Goal: Information Seeking & Learning: Check status

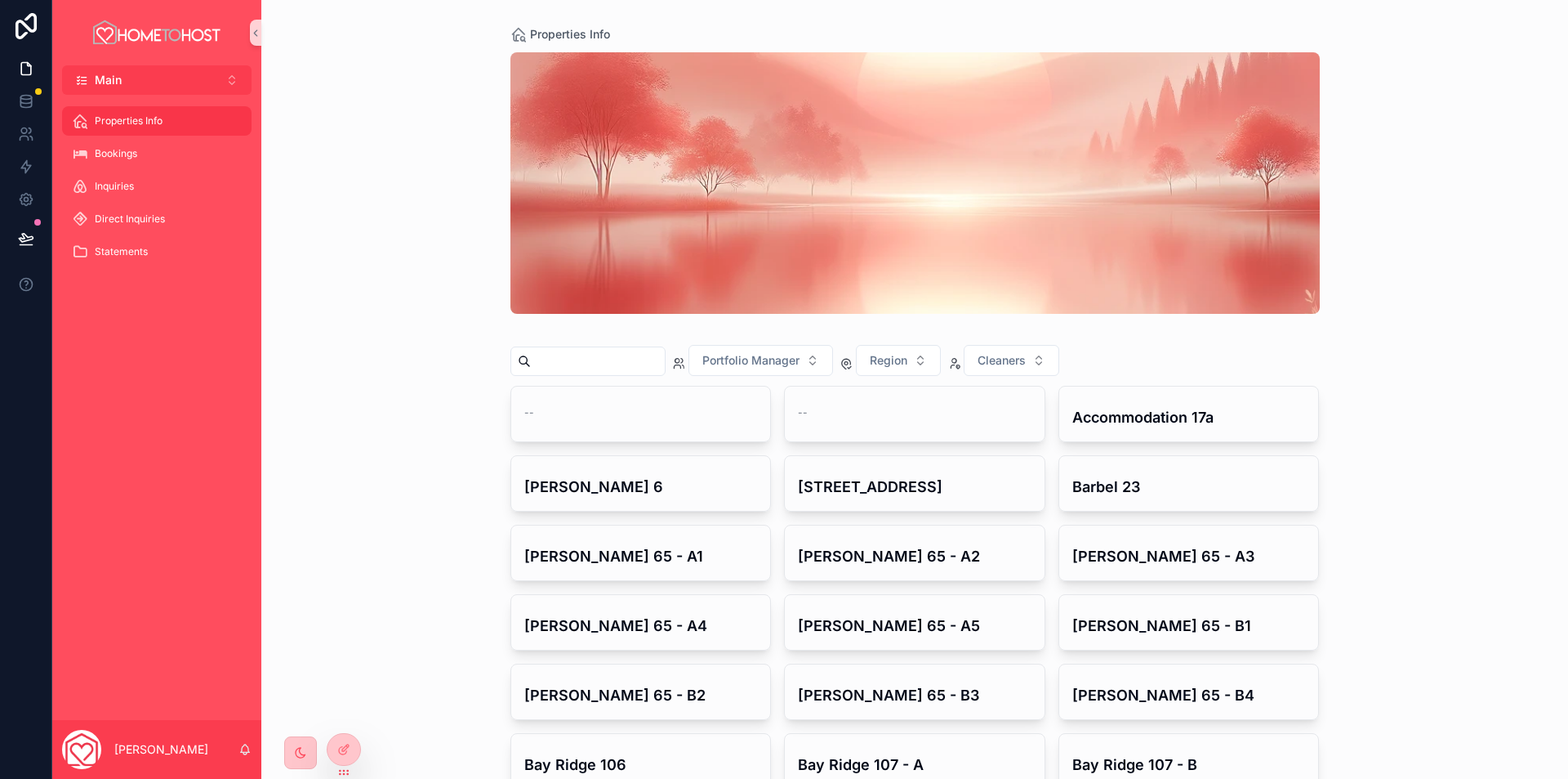
click at [400, 300] on div "Properties Info Portfolio Manager Region Cleaners -- -- Accommodation 17a [PERS…" at bounding box center [915, 389] width 1306 height 779
click at [163, 73] on button "Main Alt 1" at bounding box center [157, 79] width 190 height 29
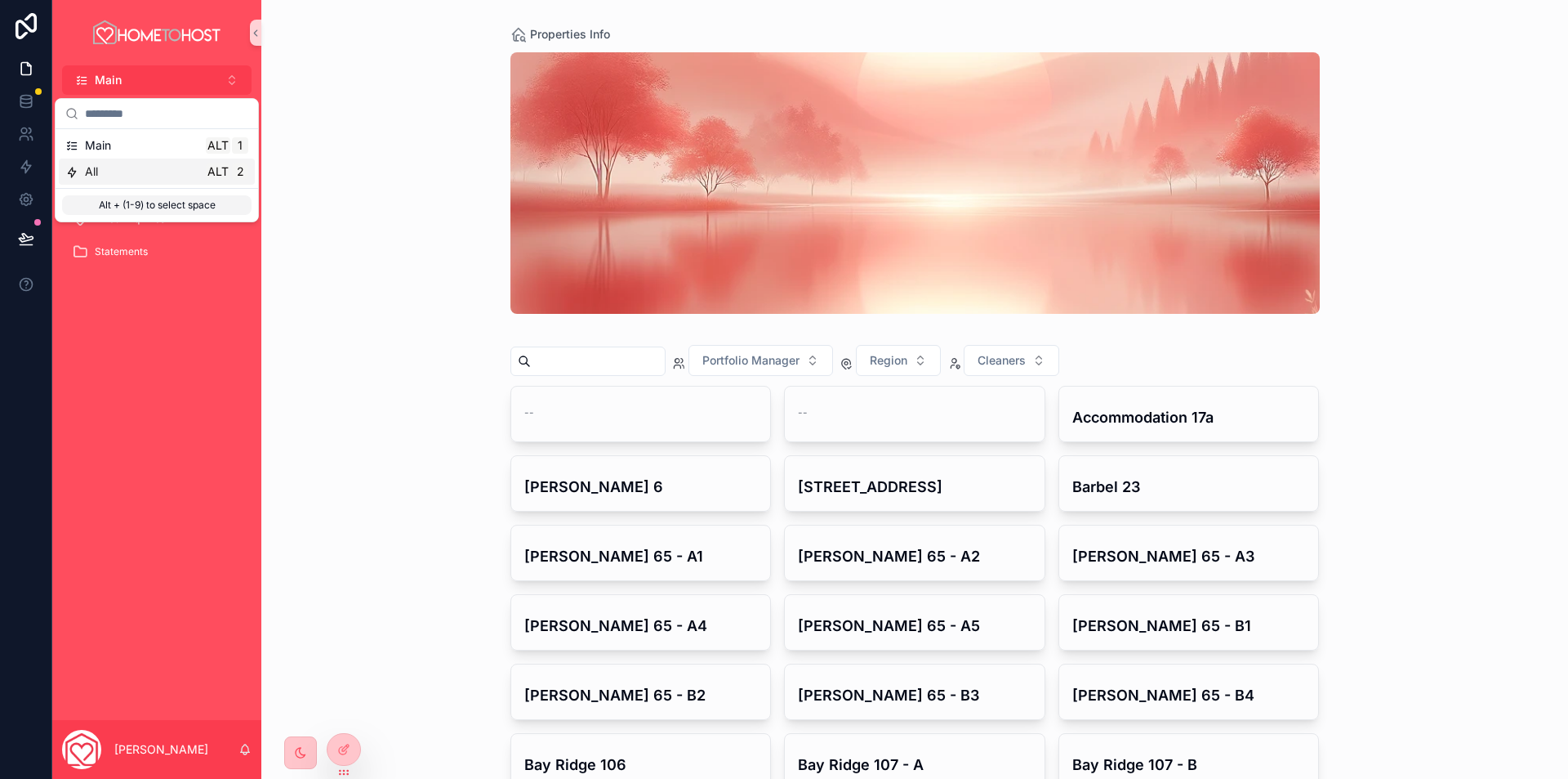
click at [133, 160] on div "All Alt 2" at bounding box center [157, 171] width 196 height 26
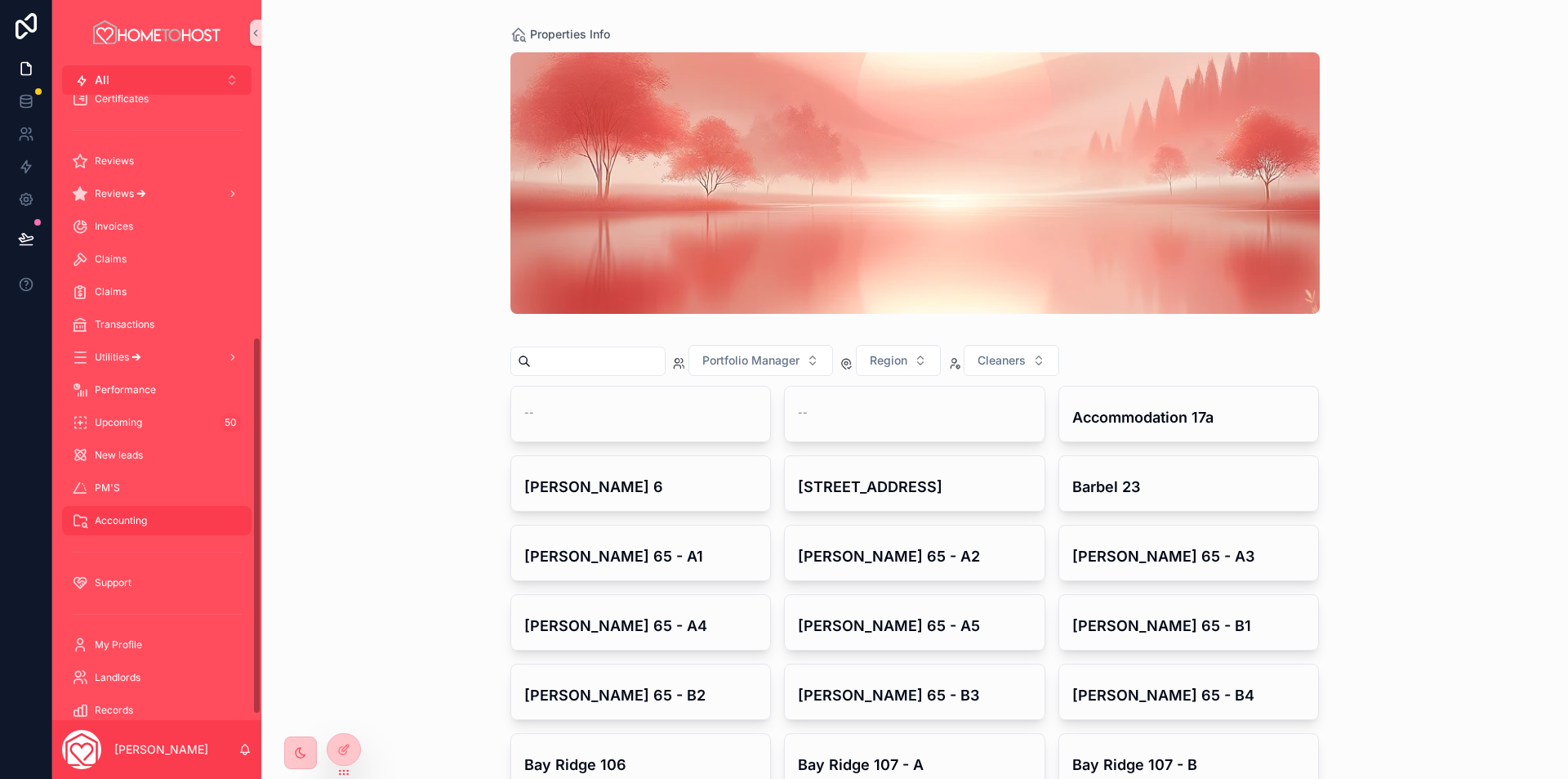
scroll to position [408, 0]
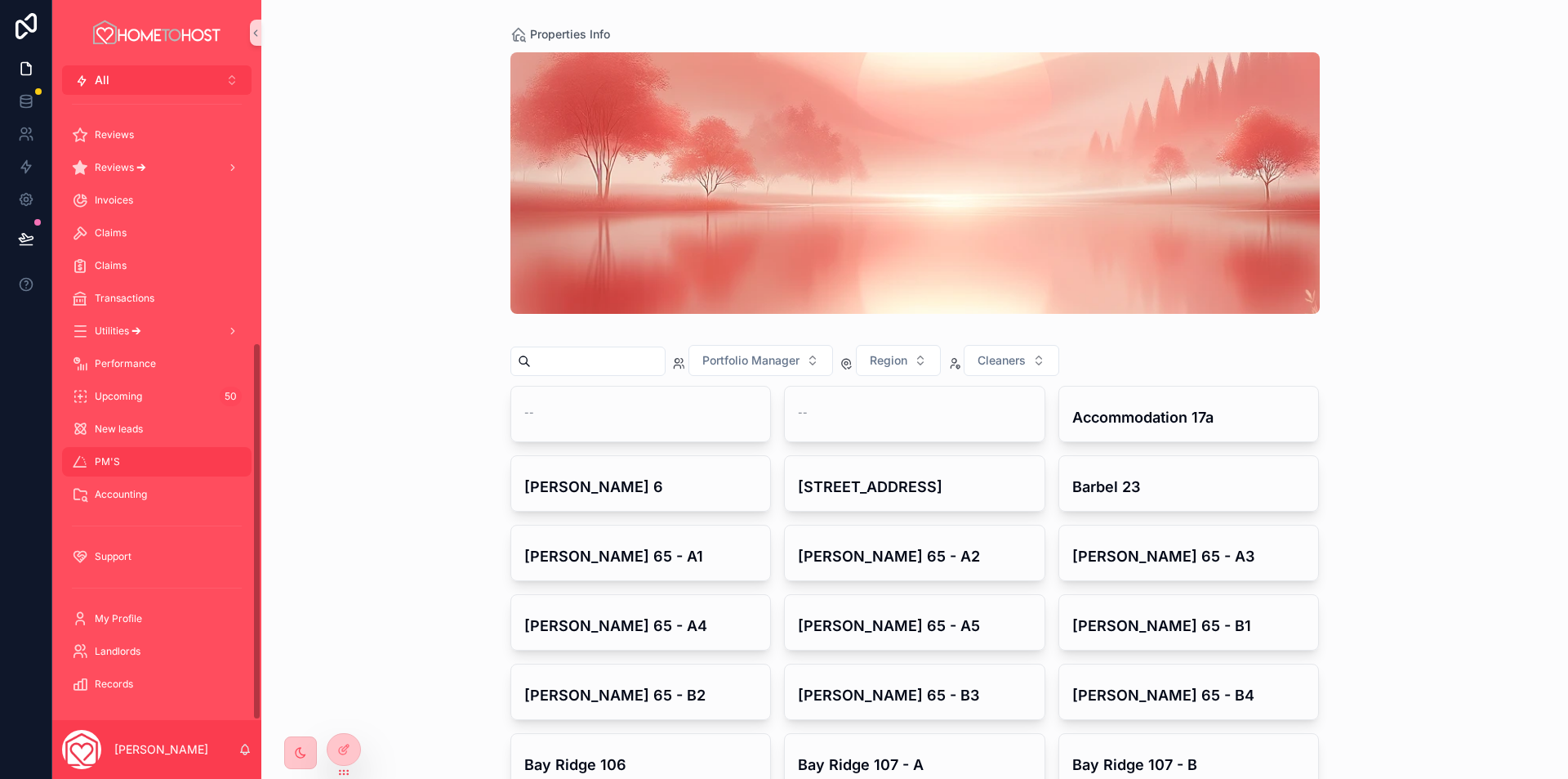
click at [123, 465] on div "PM'S" at bounding box center [157, 461] width 170 height 26
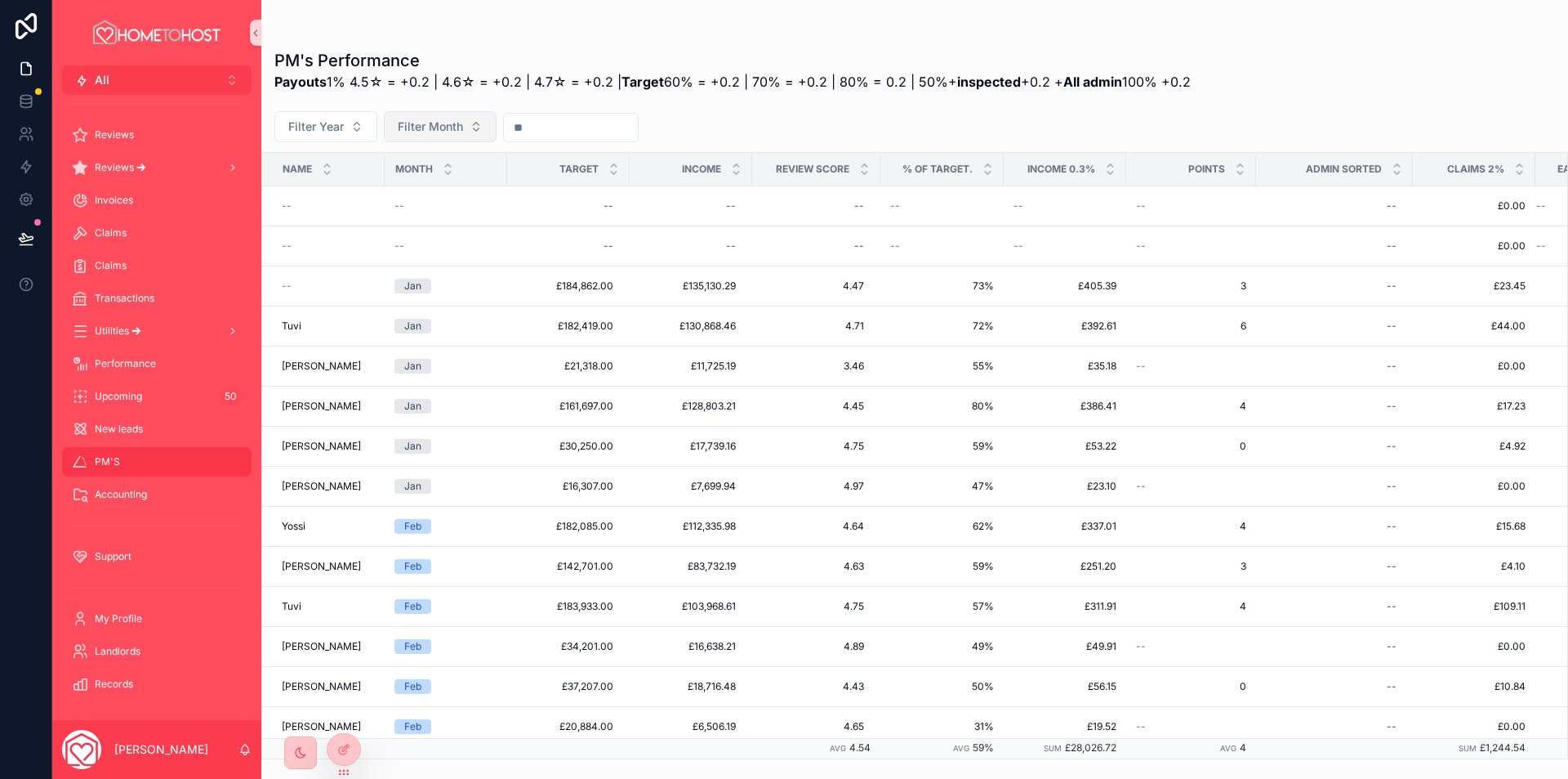
scroll to position [164, 0]
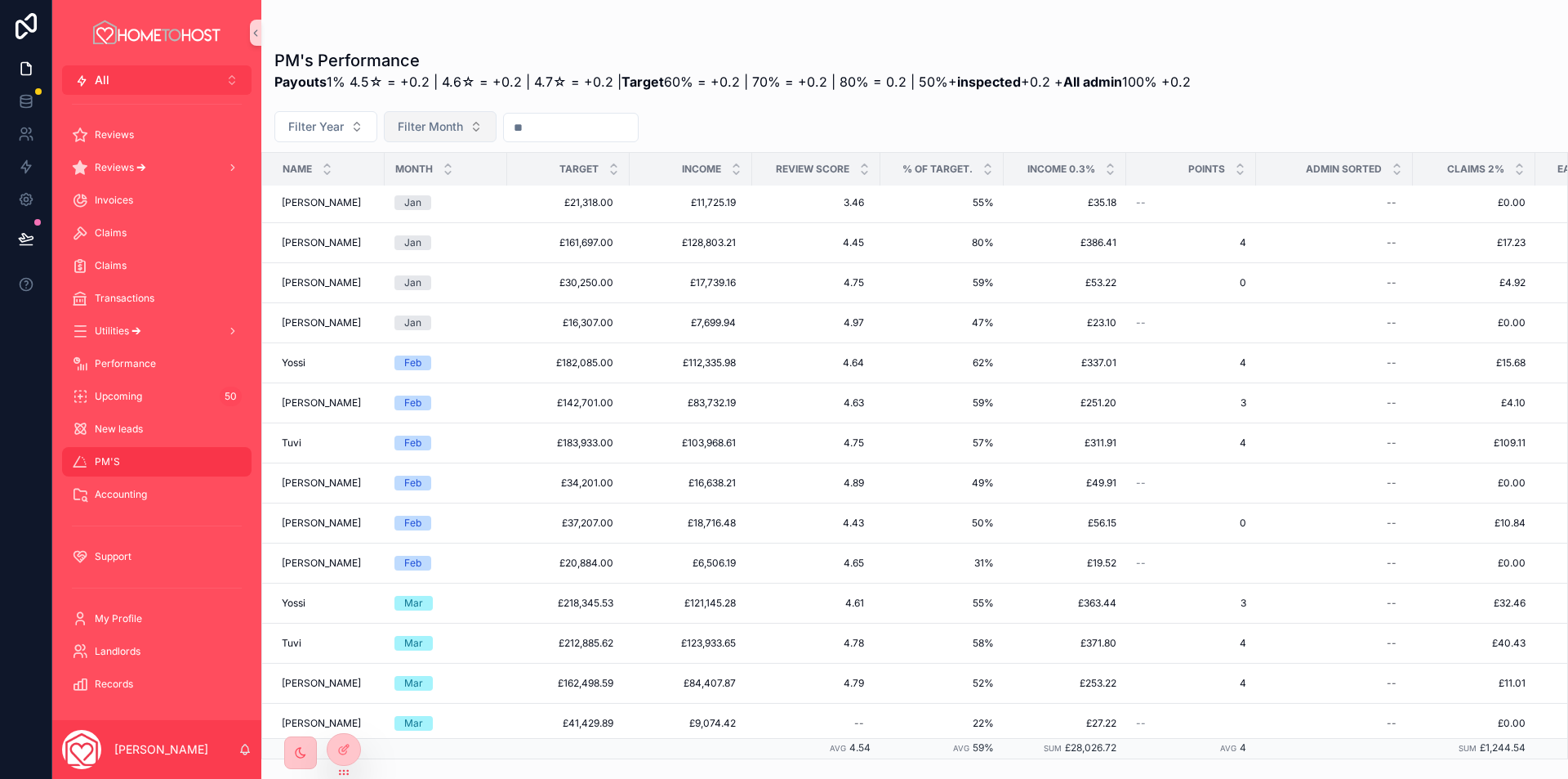
click at [432, 132] on span "Filter Month" at bounding box center [430, 126] width 65 height 16
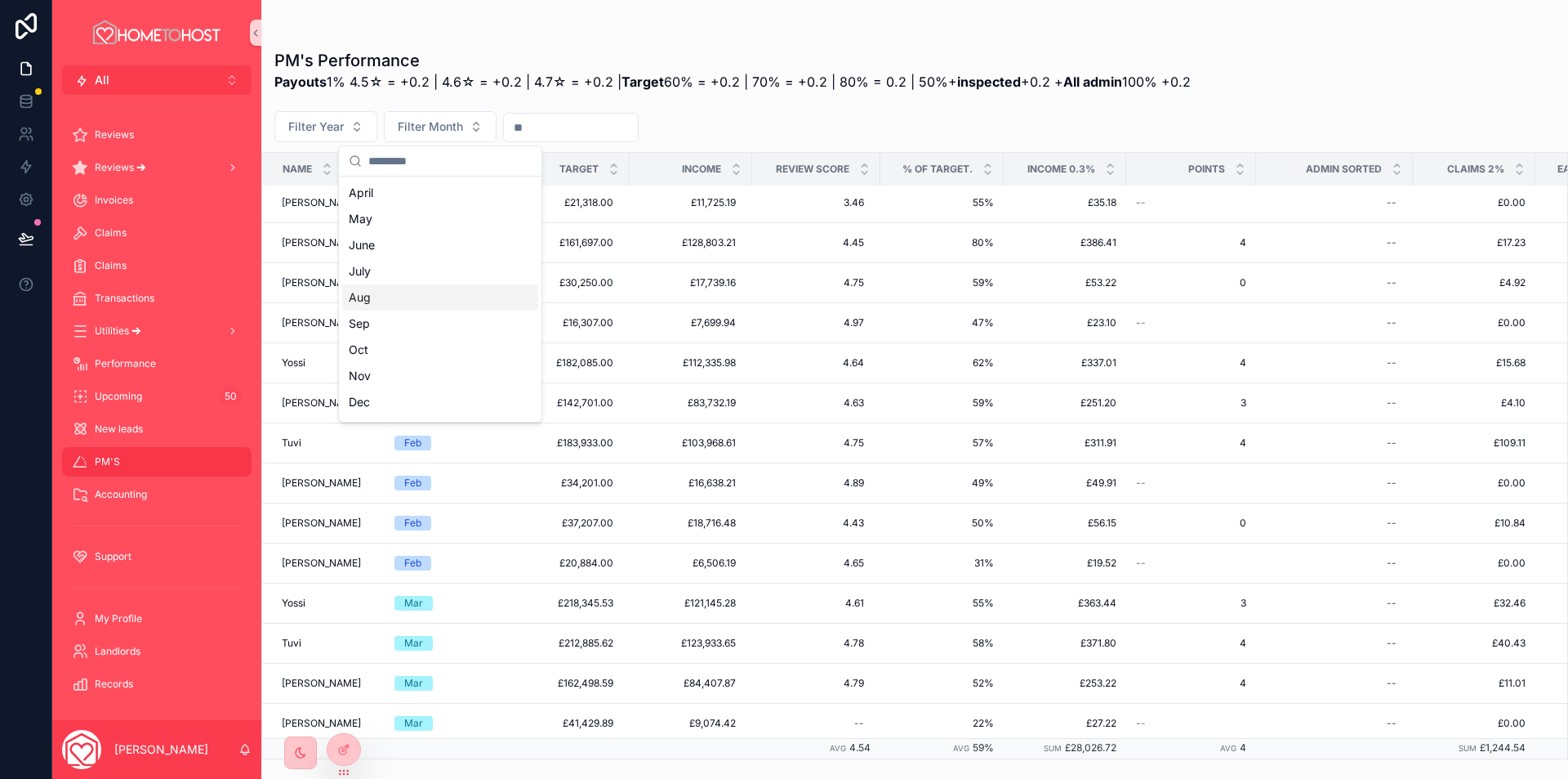
click at [402, 302] on div "Aug" at bounding box center [440, 296] width 196 height 26
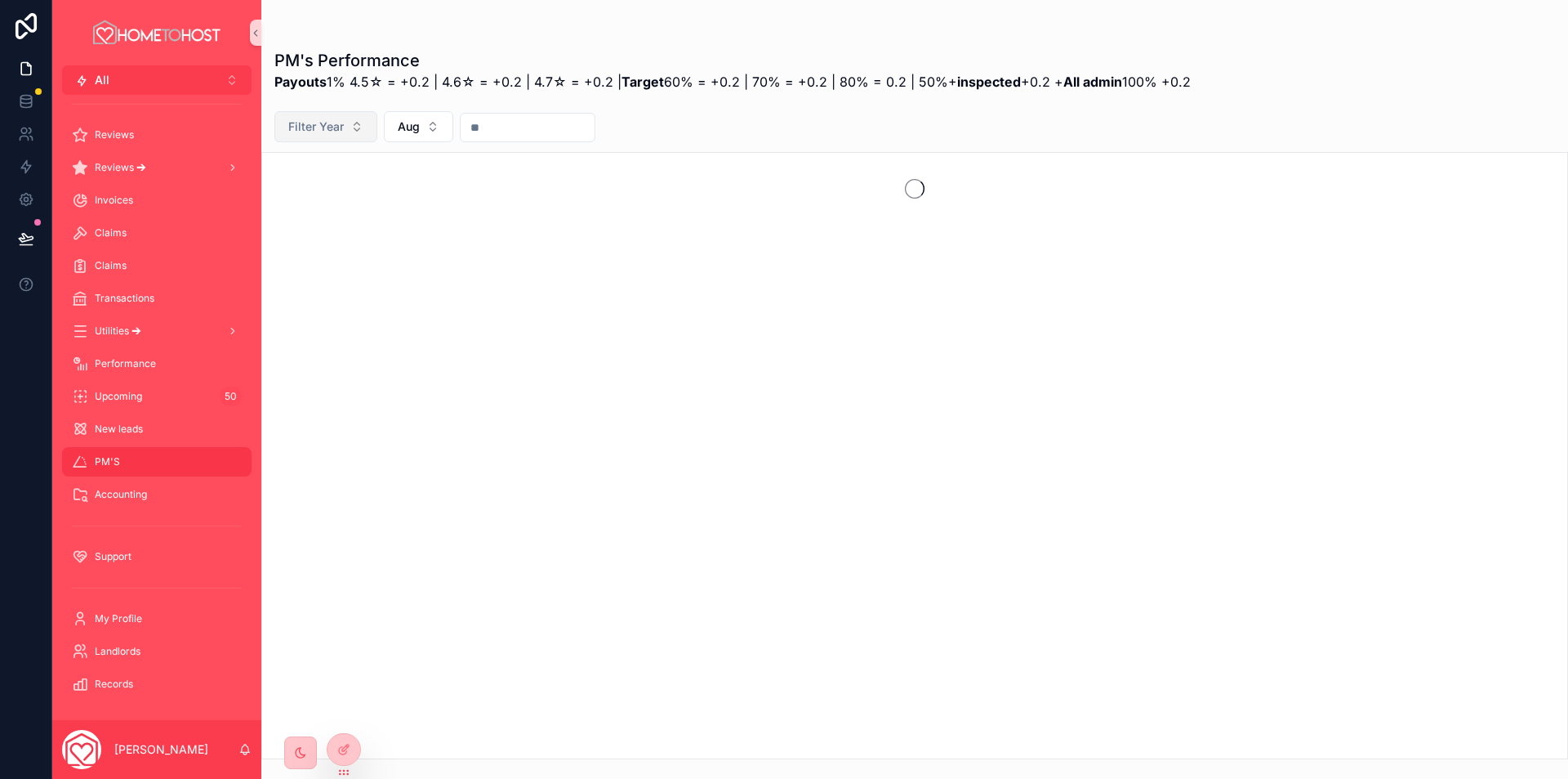
click at [327, 127] on span "Filter Year" at bounding box center [316, 126] width 55 height 16
click at [327, 223] on div "2025" at bounding box center [326, 218] width 196 height 26
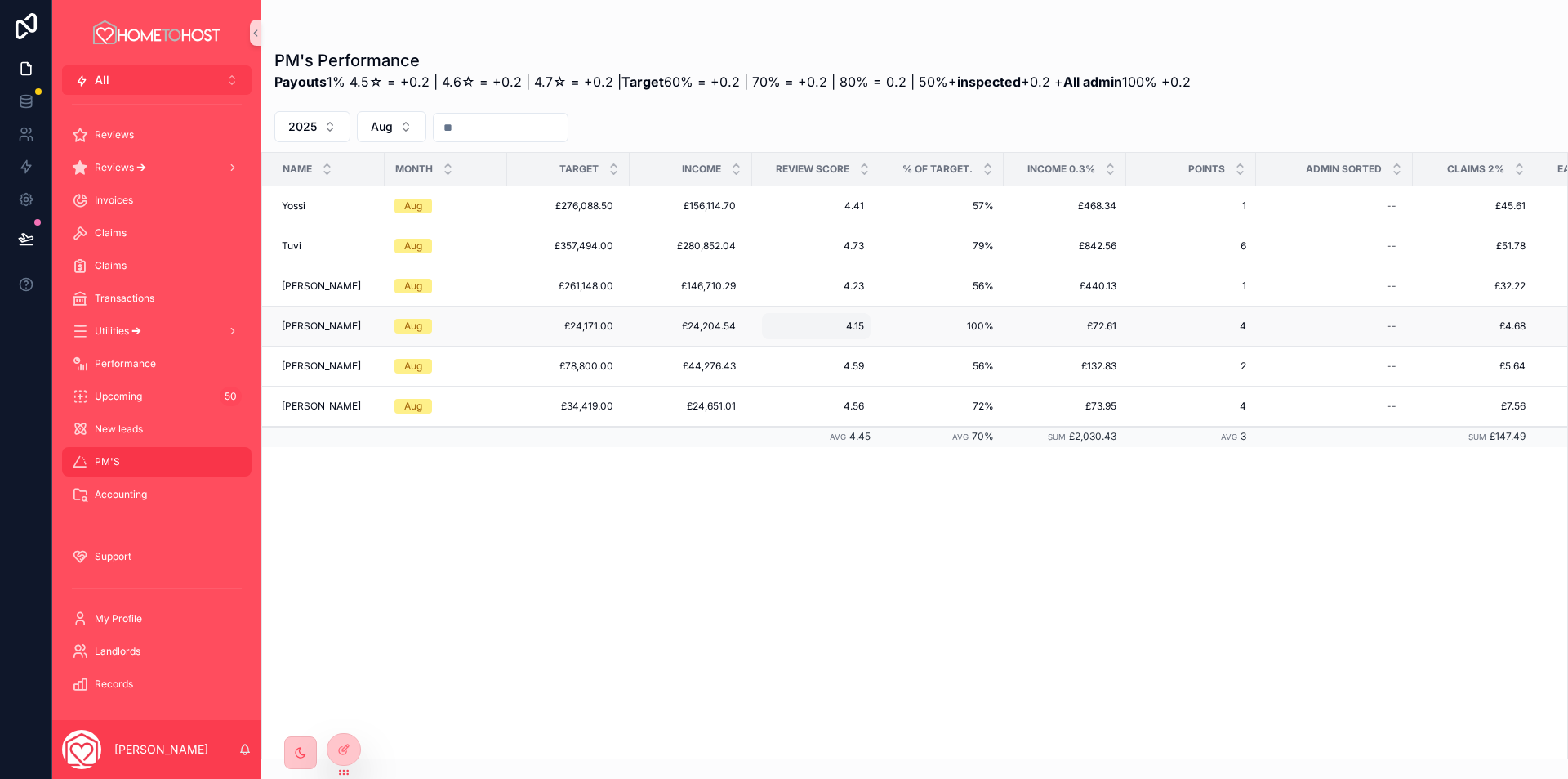
click at [860, 321] on span "4.15" at bounding box center [816, 326] width 95 height 13
type input "****"
click at [966, 346] on icon "scrollable content" at bounding box center [968, 348] width 13 height 13
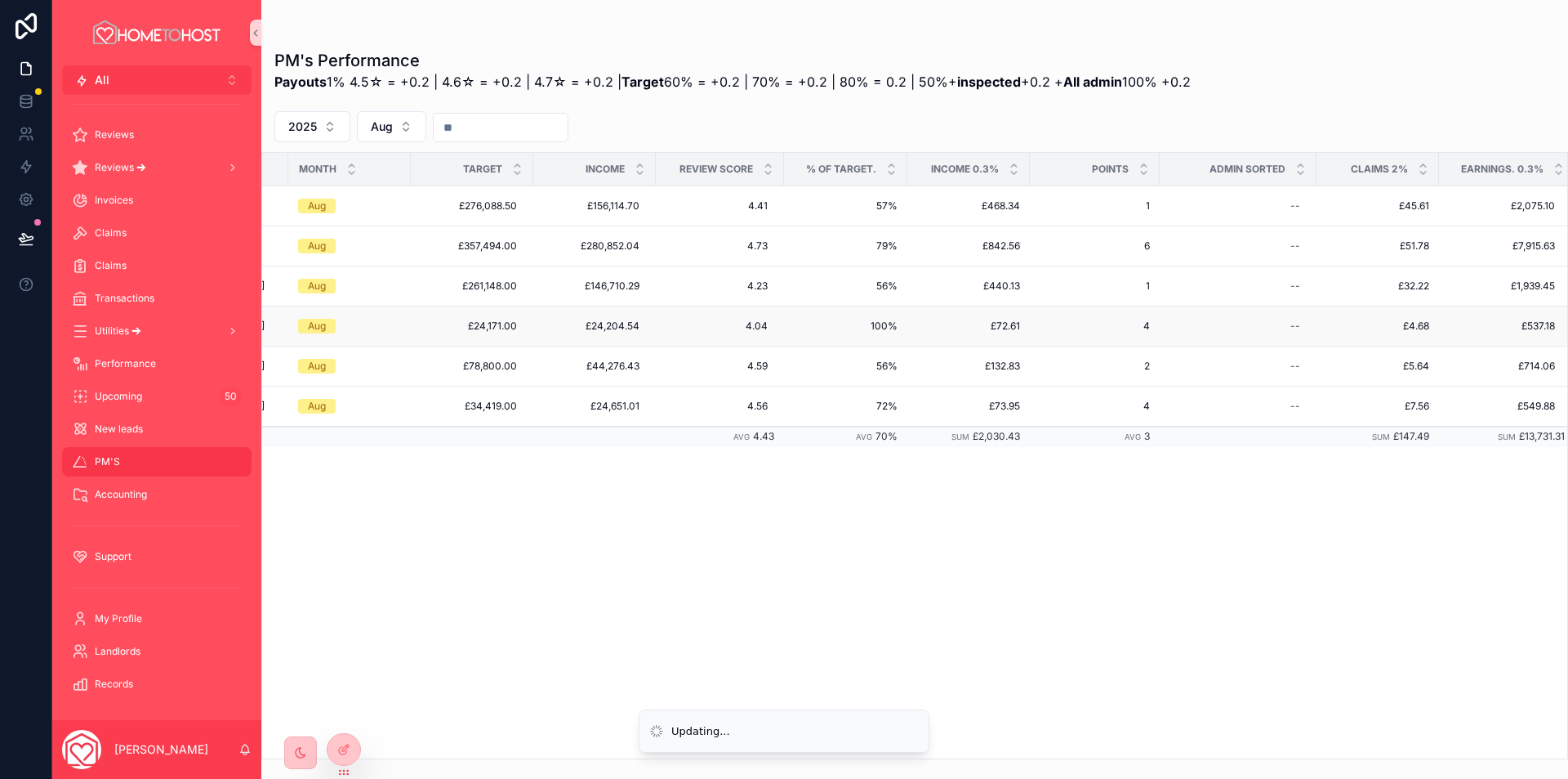
scroll to position [0, 105]
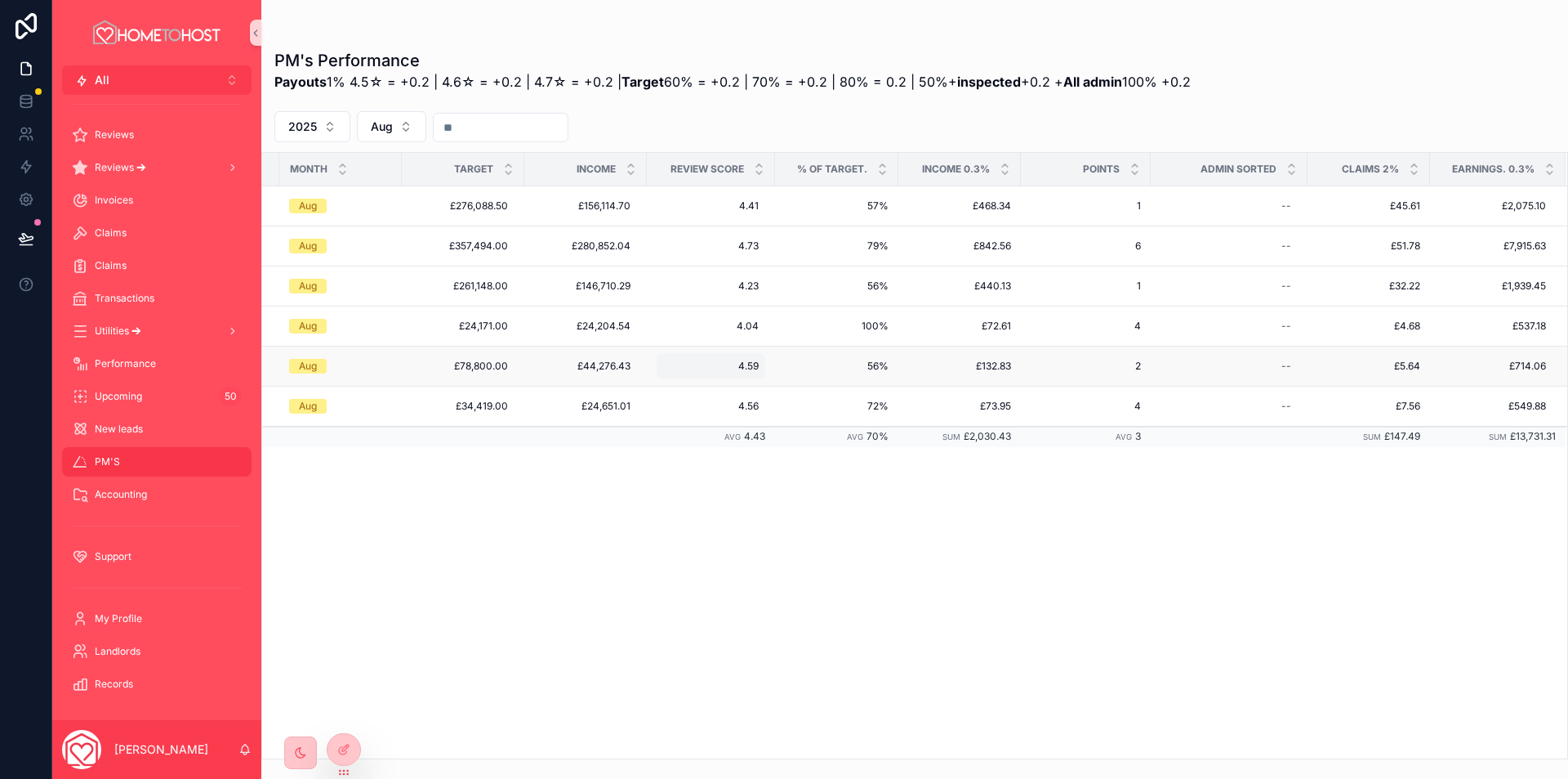
click at [745, 366] on span "4.59" at bounding box center [710, 366] width 95 height 13
drag, startPoint x: 710, startPoint y: 386, endPoint x: 689, endPoint y: 384, distance: 21.1
click at [689, 384] on input "****" at bounding box center [743, 390] width 154 height 23
type input "****"
click at [860, 385] on icon "scrollable content" at bounding box center [863, 388] width 13 height 13
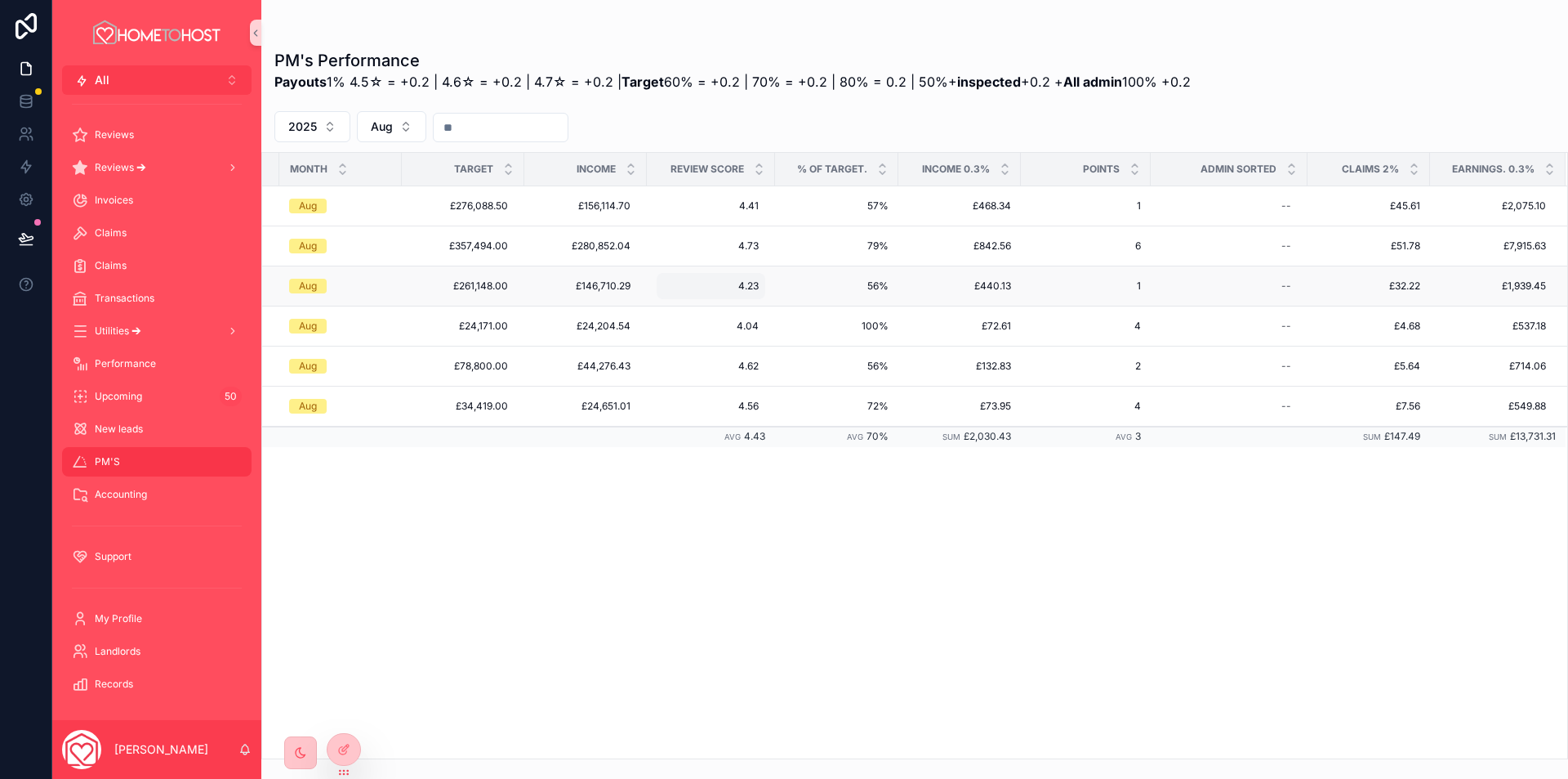
click at [754, 287] on span "4.23" at bounding box center [710, 286] width 95 height 13
type input "****"
click at [865, 307] on icon "scrollable content" at bounding box center [863, 308] width 13 height 13
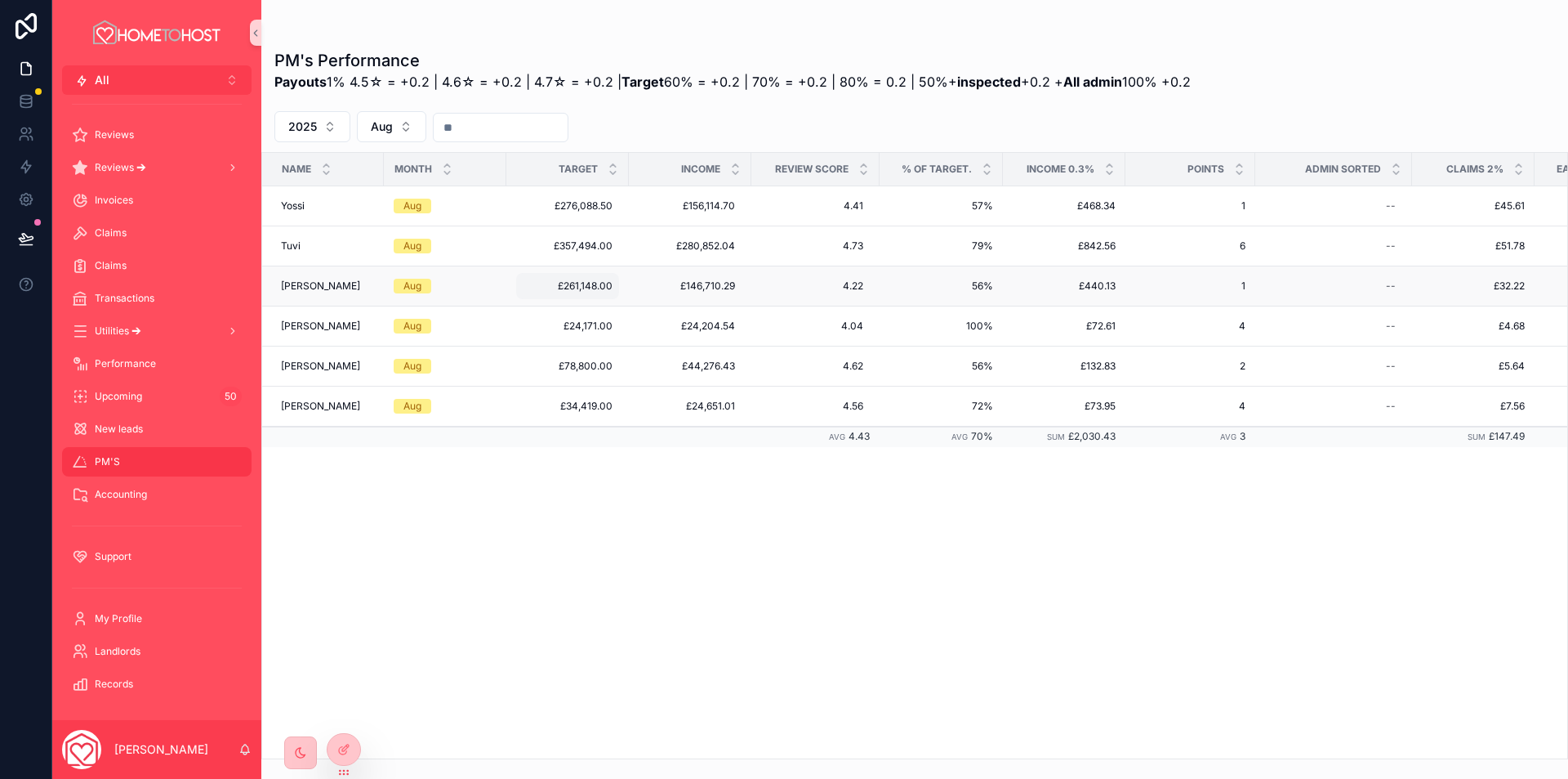
scroll to position [0, 0]
drag, startPoint x: 863, startPoint y: 406, endPoint x: 854, endPoint y: 406, distance: 9.0
click at [854, 406] on span "4.56" at bounding box center [816, 406] width 95 height 13
type input "****"
click at [969, 431] on icon "scrollable content" at bounding box center [968, 428] width 13 height 13
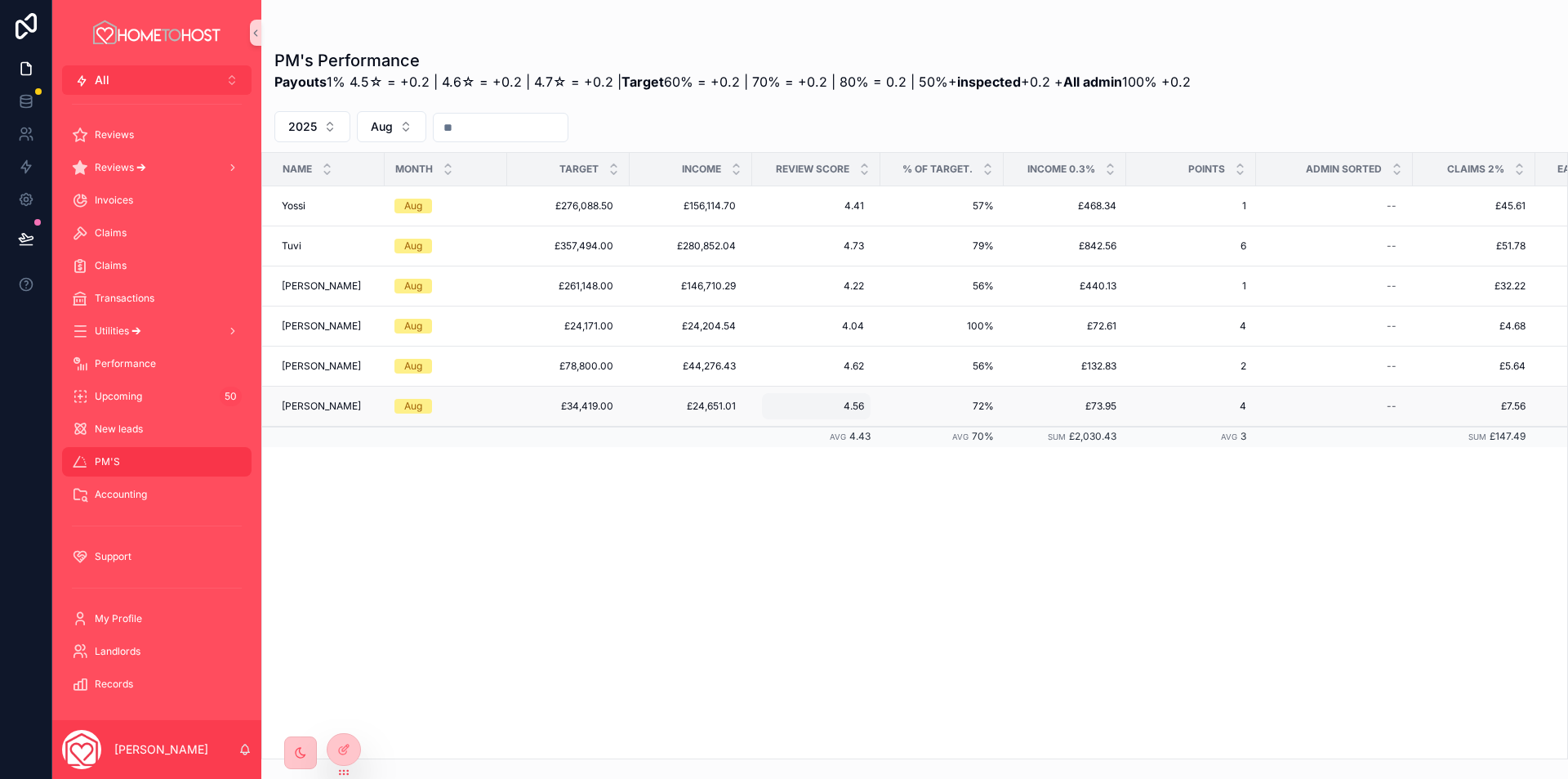
click at [859, 404] on span "4.56" at bounding box center [816, 406] width 95 height 13
type input "****"
click at [968, 434] on icon "scrollable content" at bounding box center [968, 428] width 13 height 13
click at [846, 201] on span "4.41" at bounding box center [816, 206] width 95 height 13
drag, startPoint x: 812, startPoint y: 225, endPoint x: 794, endPoint y: 223, distance: 18.1
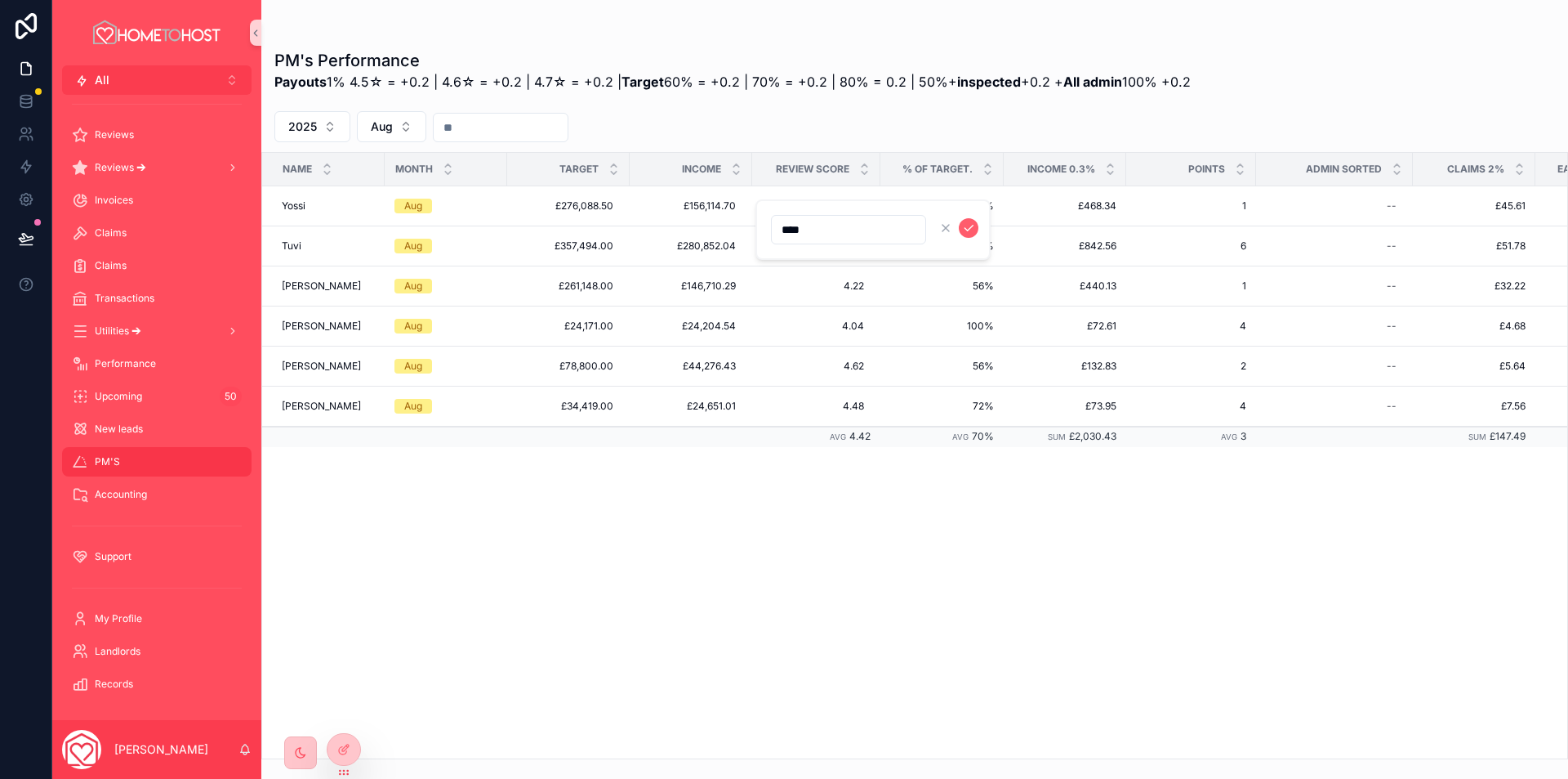
click at [794, 223] on input "****" at bounding box center [848, 230] width 154 height 23
type input "****"
click at [963, 232] on icon "scrollable content" at bounding box center [968, 228] width 13 height 13
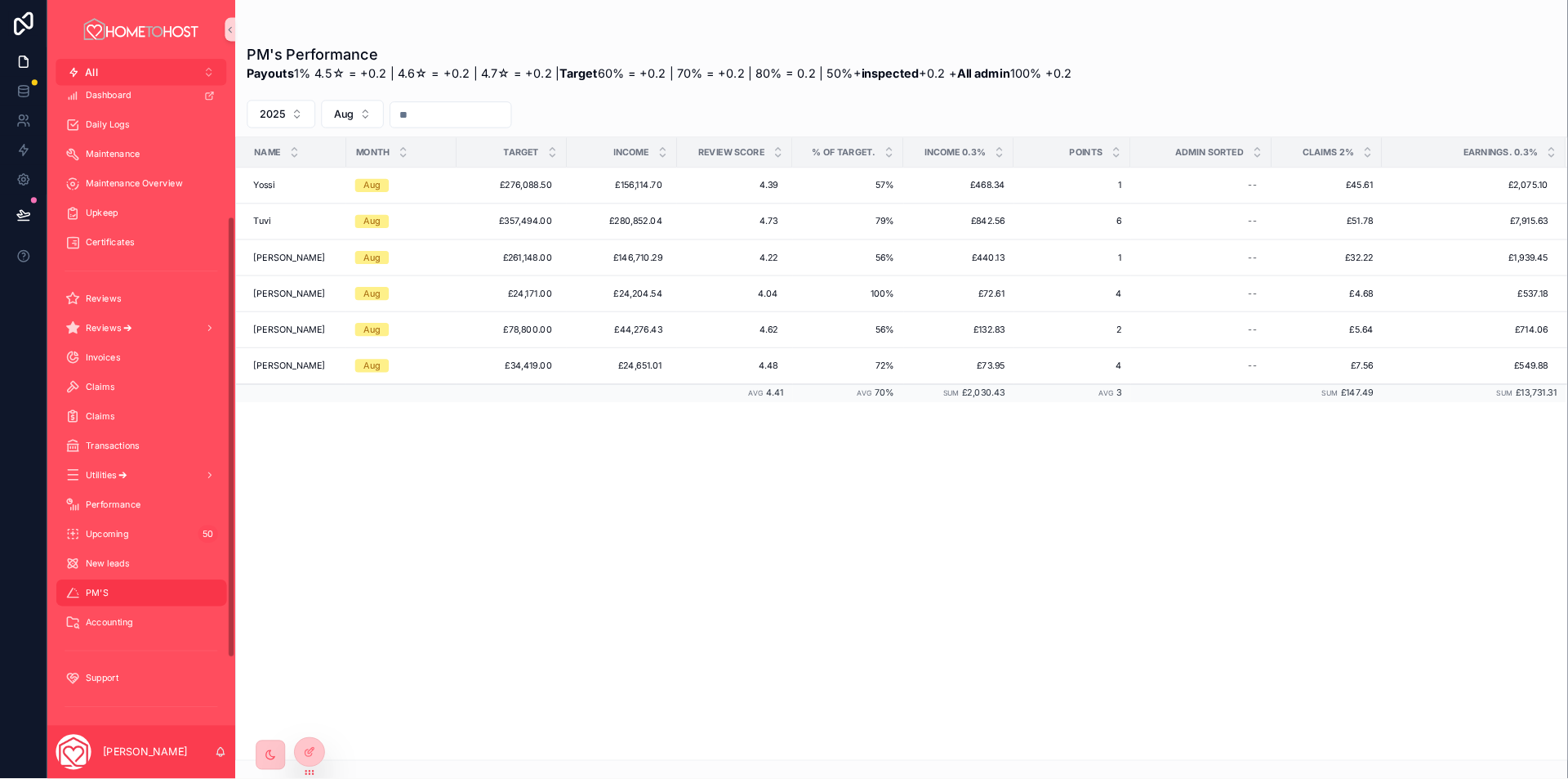
scroll to position [211, 0]
click at [257, 35] on icon "scrollable content" at bounding box center [255, 33] width 12 height 12
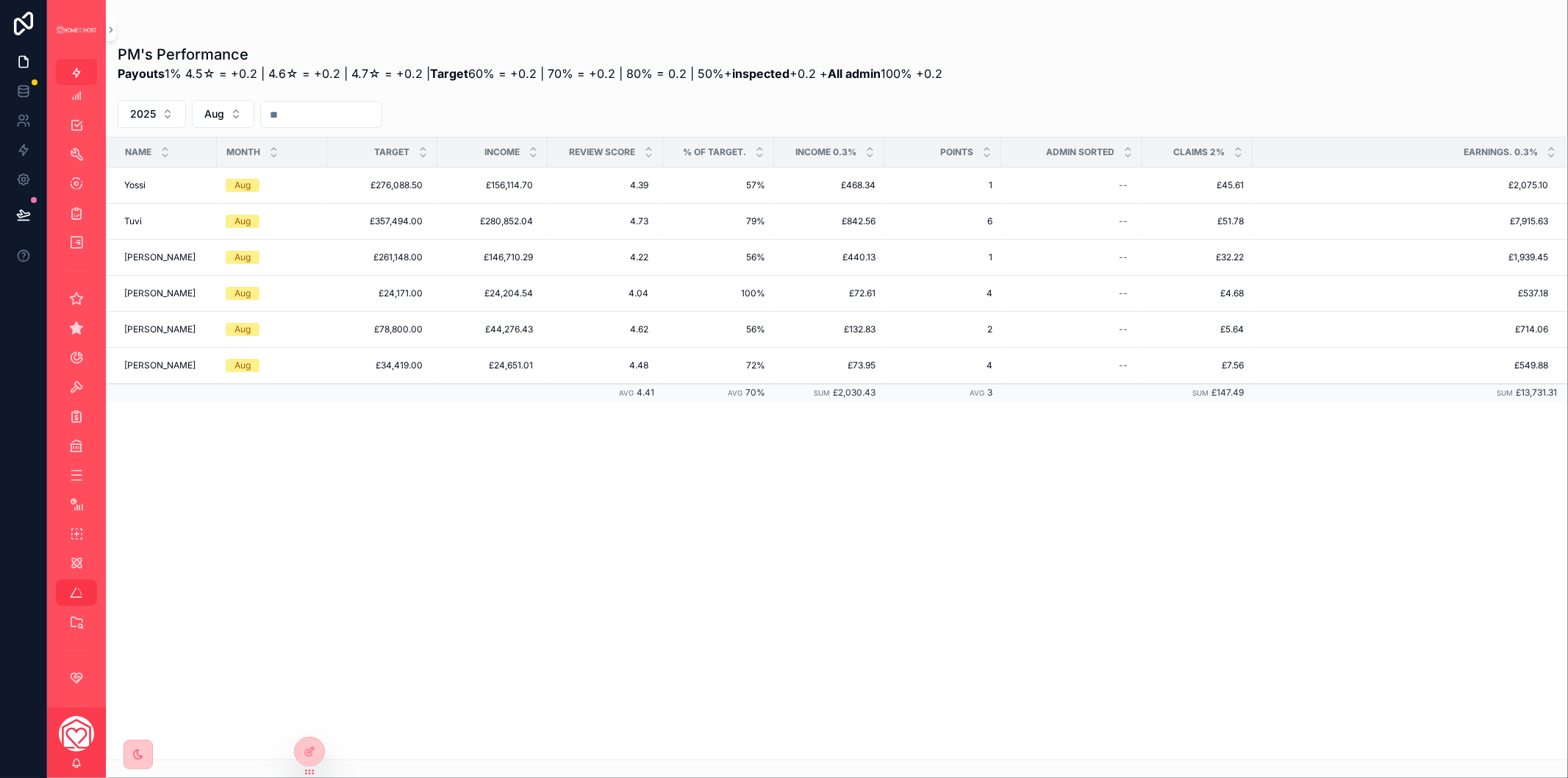
click at [985, 257] on span "1" at bounding box center [943, 257] width 99 height 12
click at [985, 265] on td "1 1" at bounding box center [943, 257] width 117 height 36
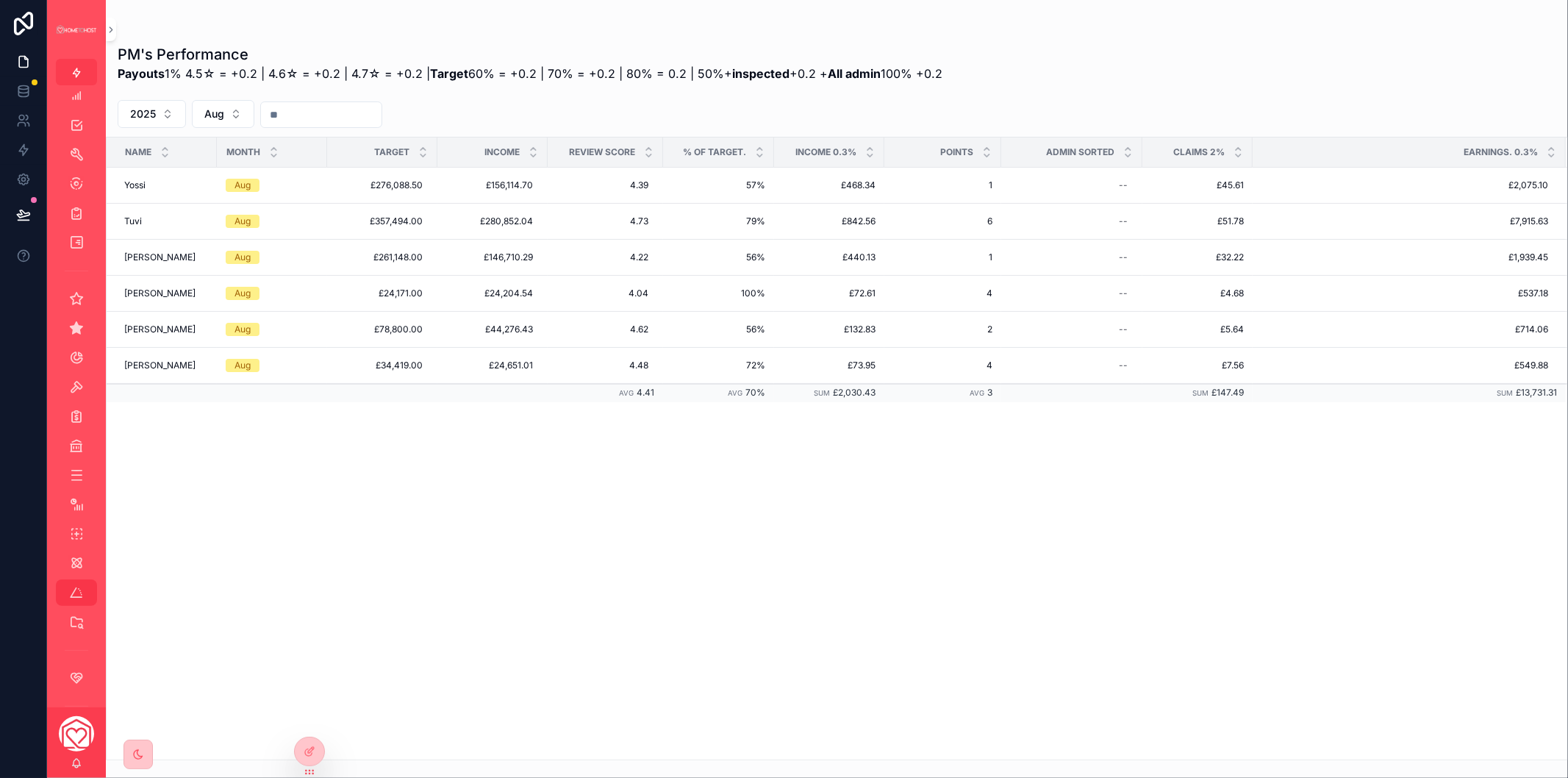
drag, startPoint x: 107, startPoint y: 12, endPoint x: 1562, endPoint y: 429, distance: 1513.6
drag, startPoint x: 980, startPoint y: 586, endPoint x: 994, endPoint y: 583, distance: 14.3
click at [980, 586] on div "Name Month Target Income Review score % of target. Income 0.3% Points Admin sor…" at bounding box center [837, 449] width 1461 height 622
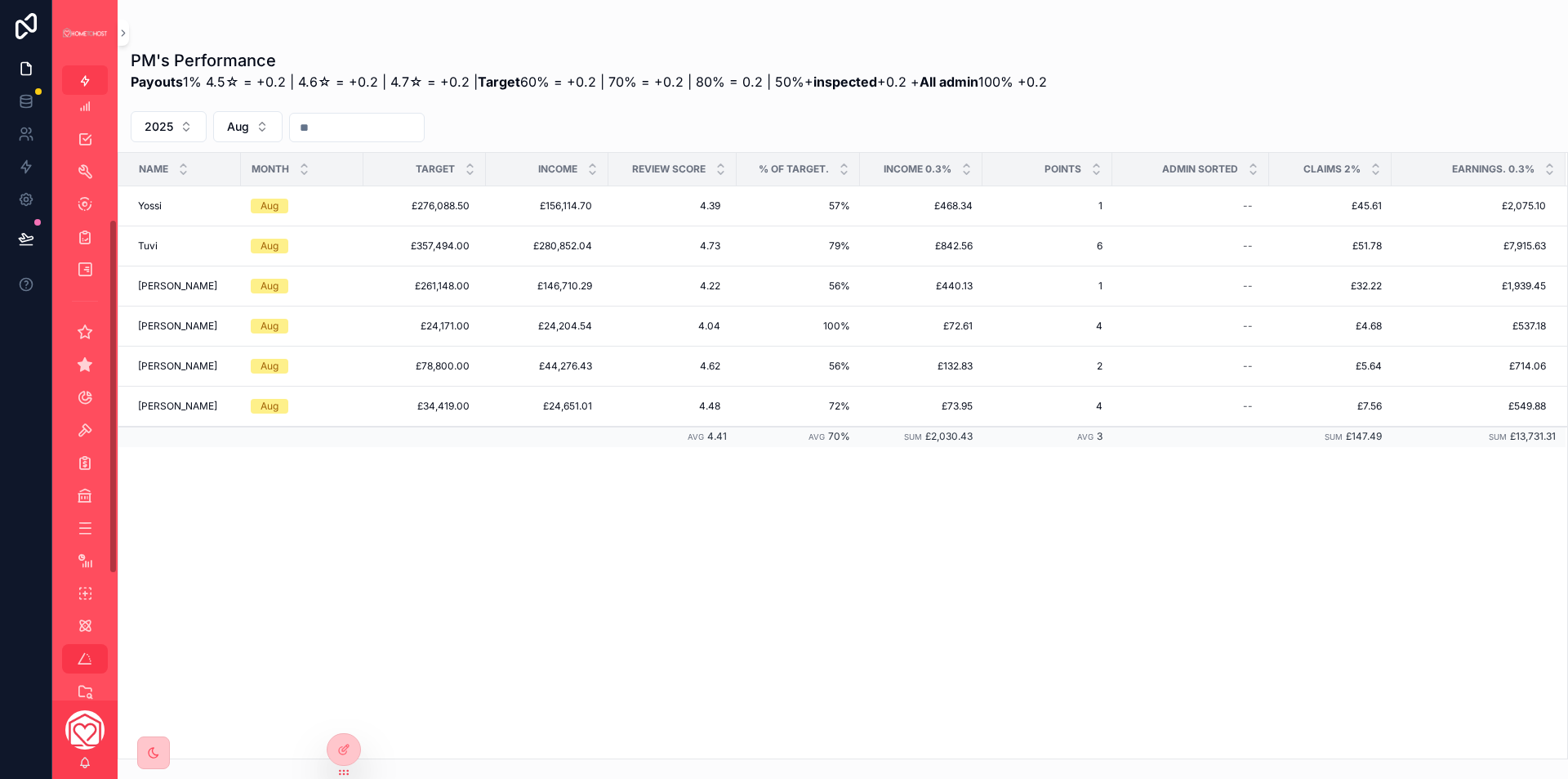
scroll to position [212, 0]
click at [998, 581] on div "Name Month Target Income Review score % of target. Income 0.3% Points Admin sor…" at bounding box center [843, 456] width 1449 height 605
click at [120, 35] on icon "scrollable content" at bounding box center [123, 33] width 12 height 12
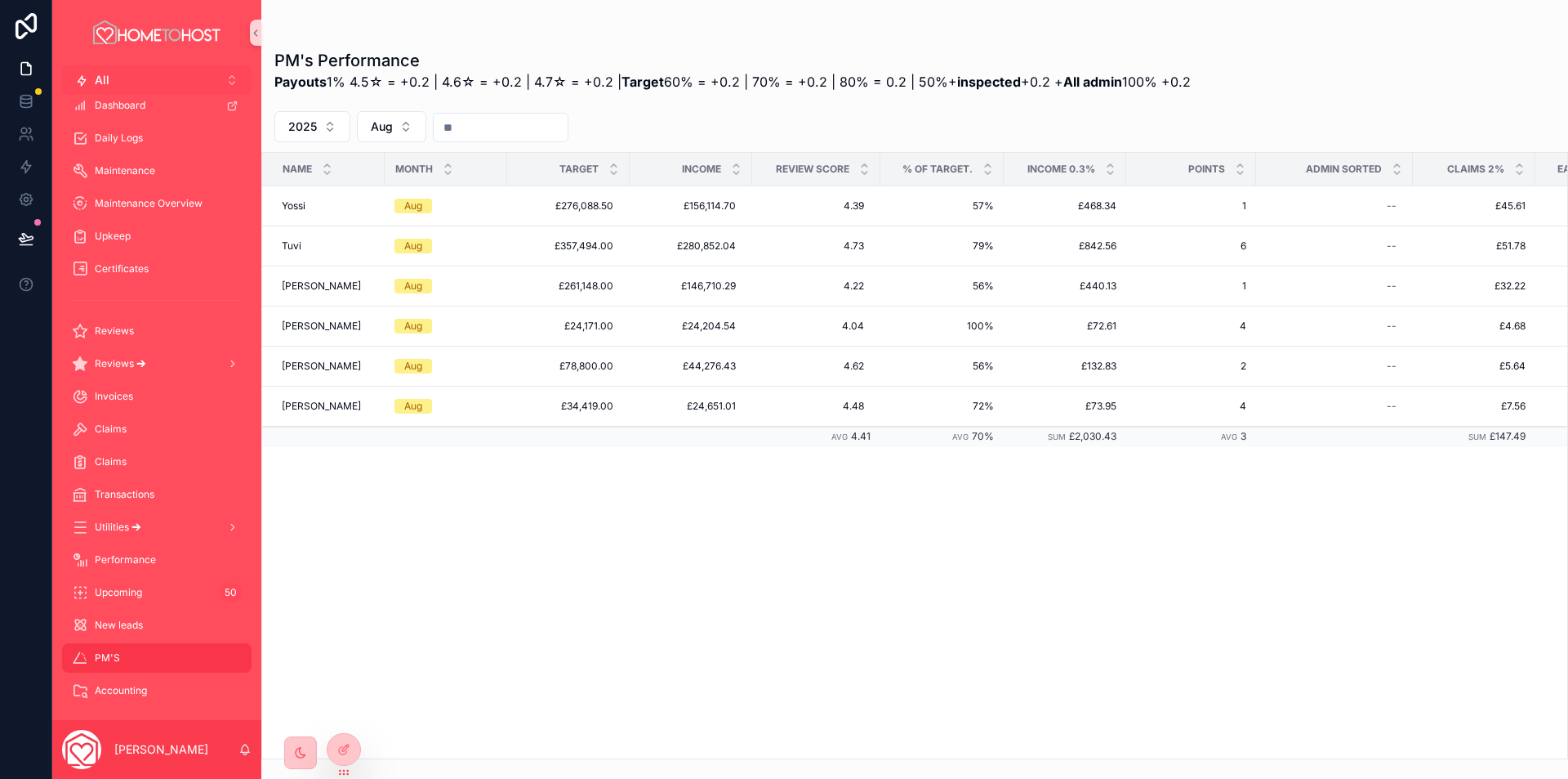
click at [140, 75] on button "All Alt 2" at bounding box center [157, 79] width 190 height 29
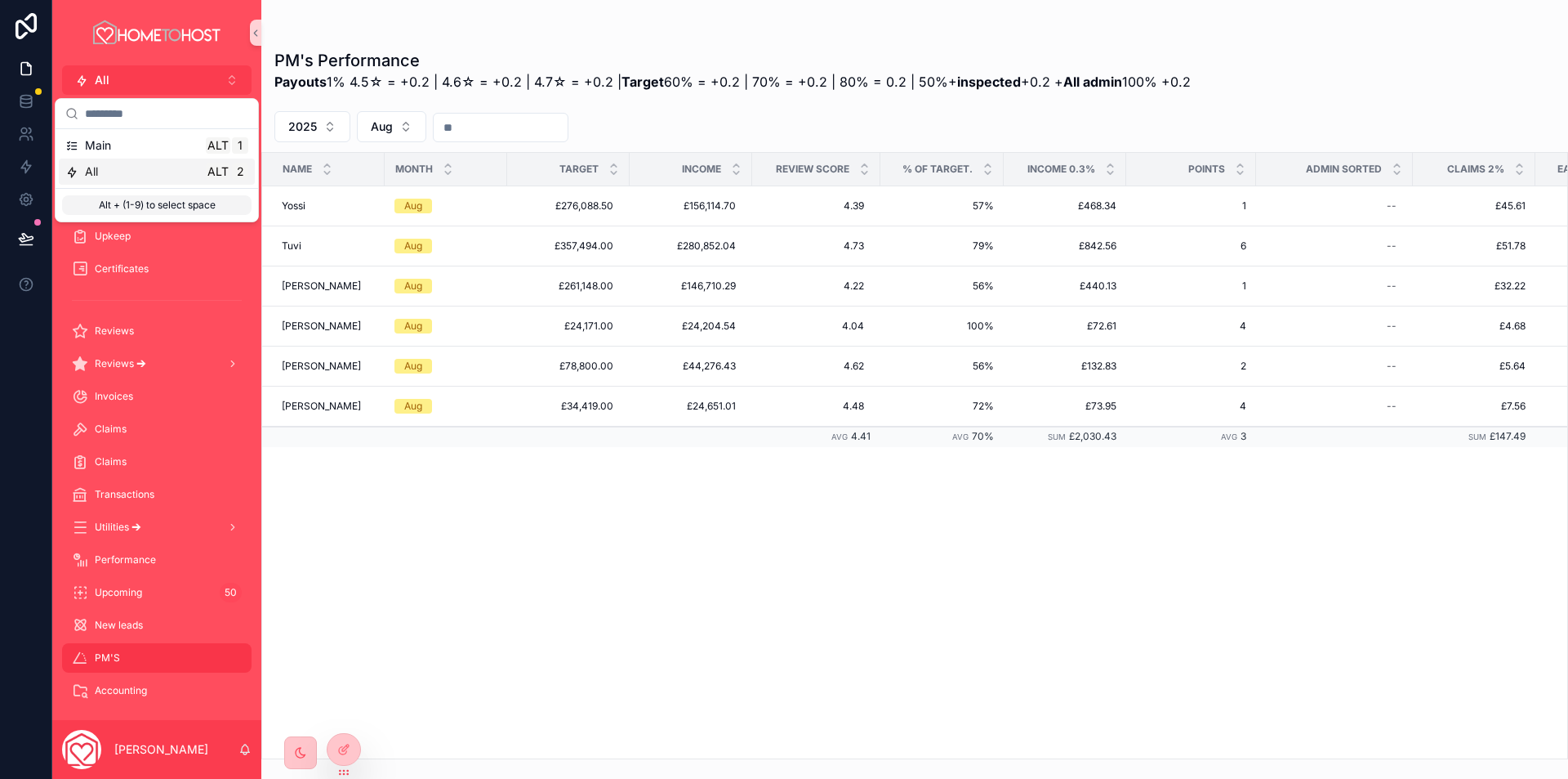
click at [134, 178] on div "All Alt 2" at bounding box center [157, 172] width 183 height 16
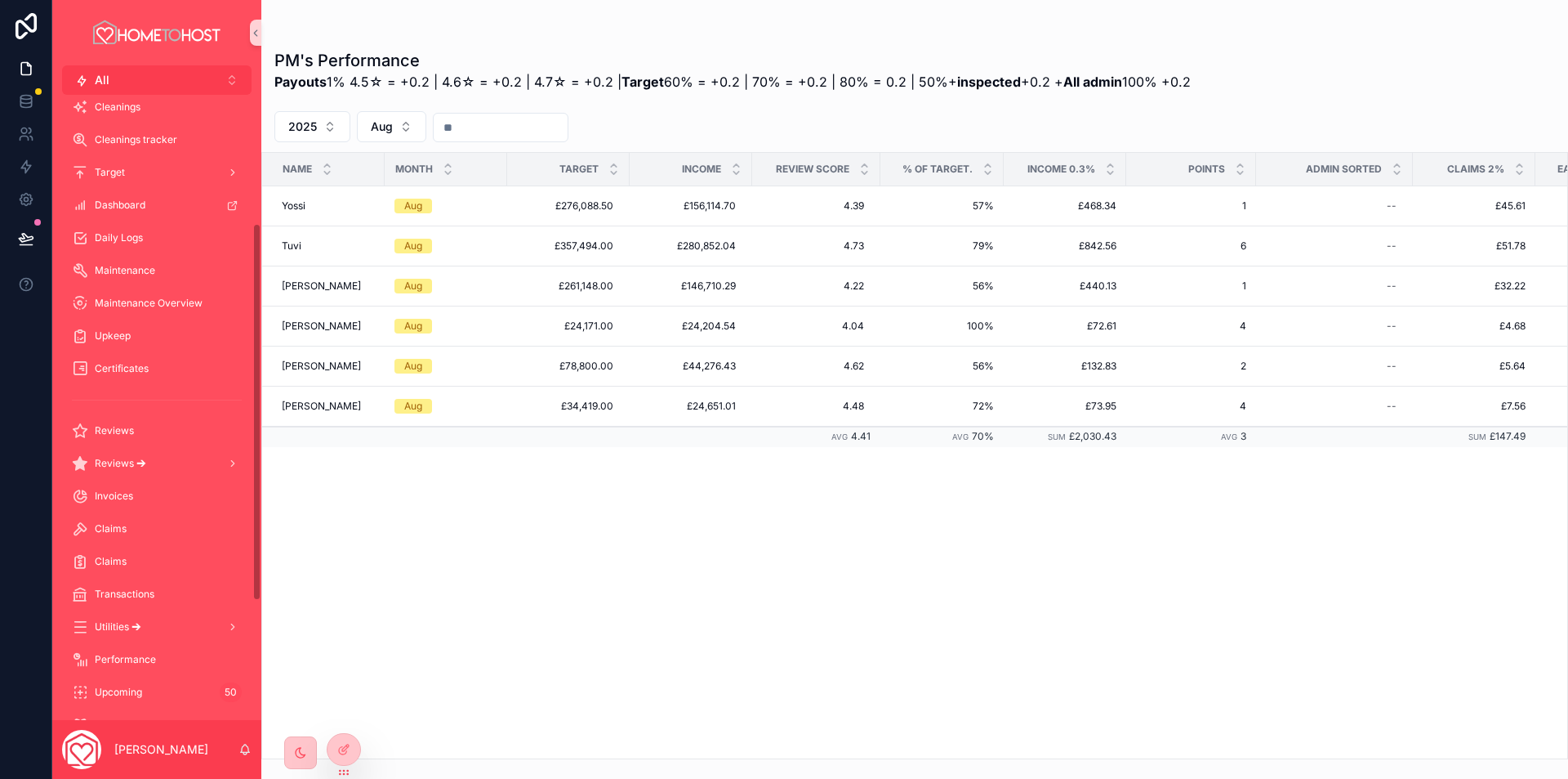
scroll to position [0, 0]
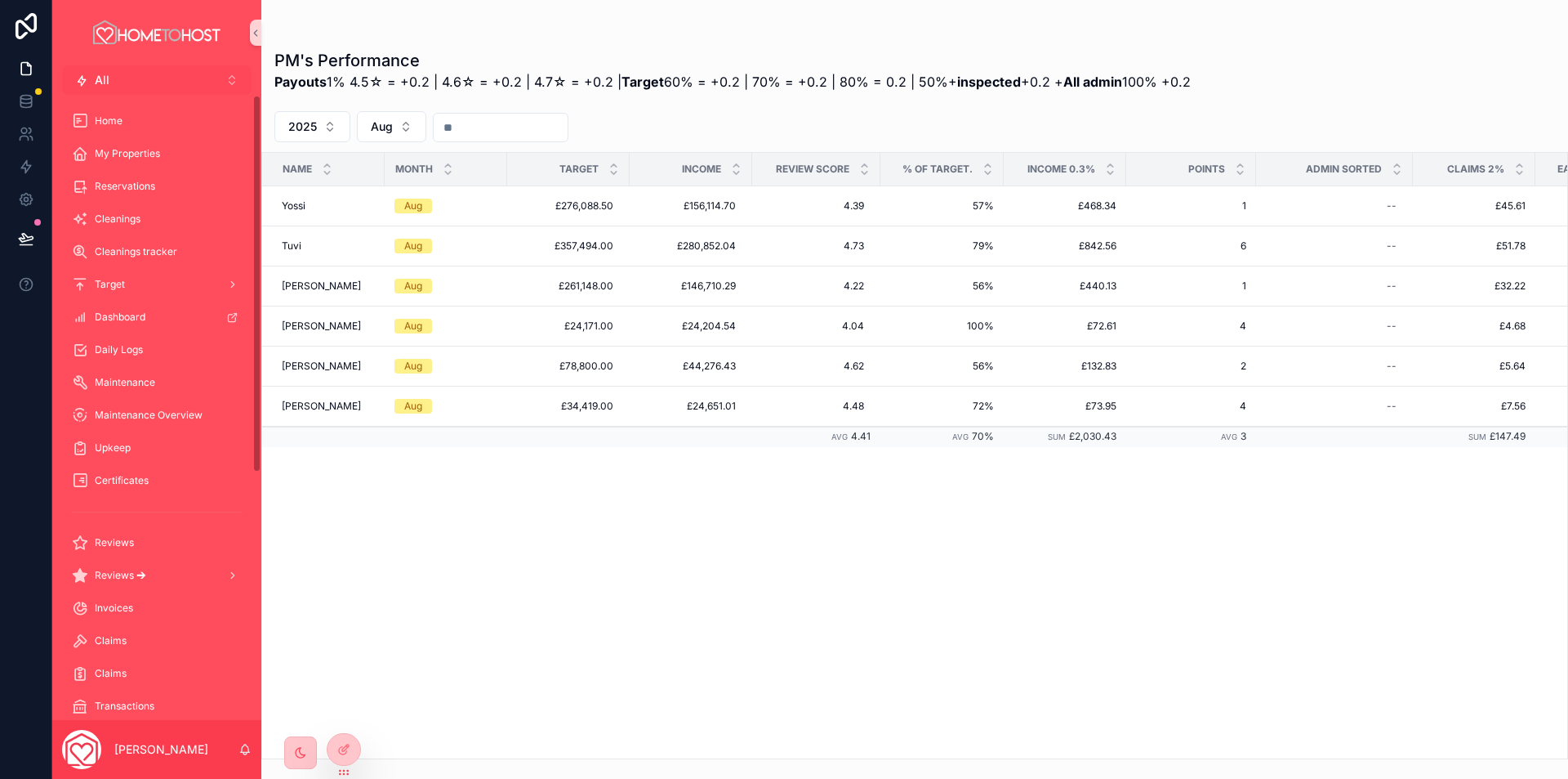
click at [157, 77] on button "All Alt 2" at bounding box center [157, 79] width 190 height 29
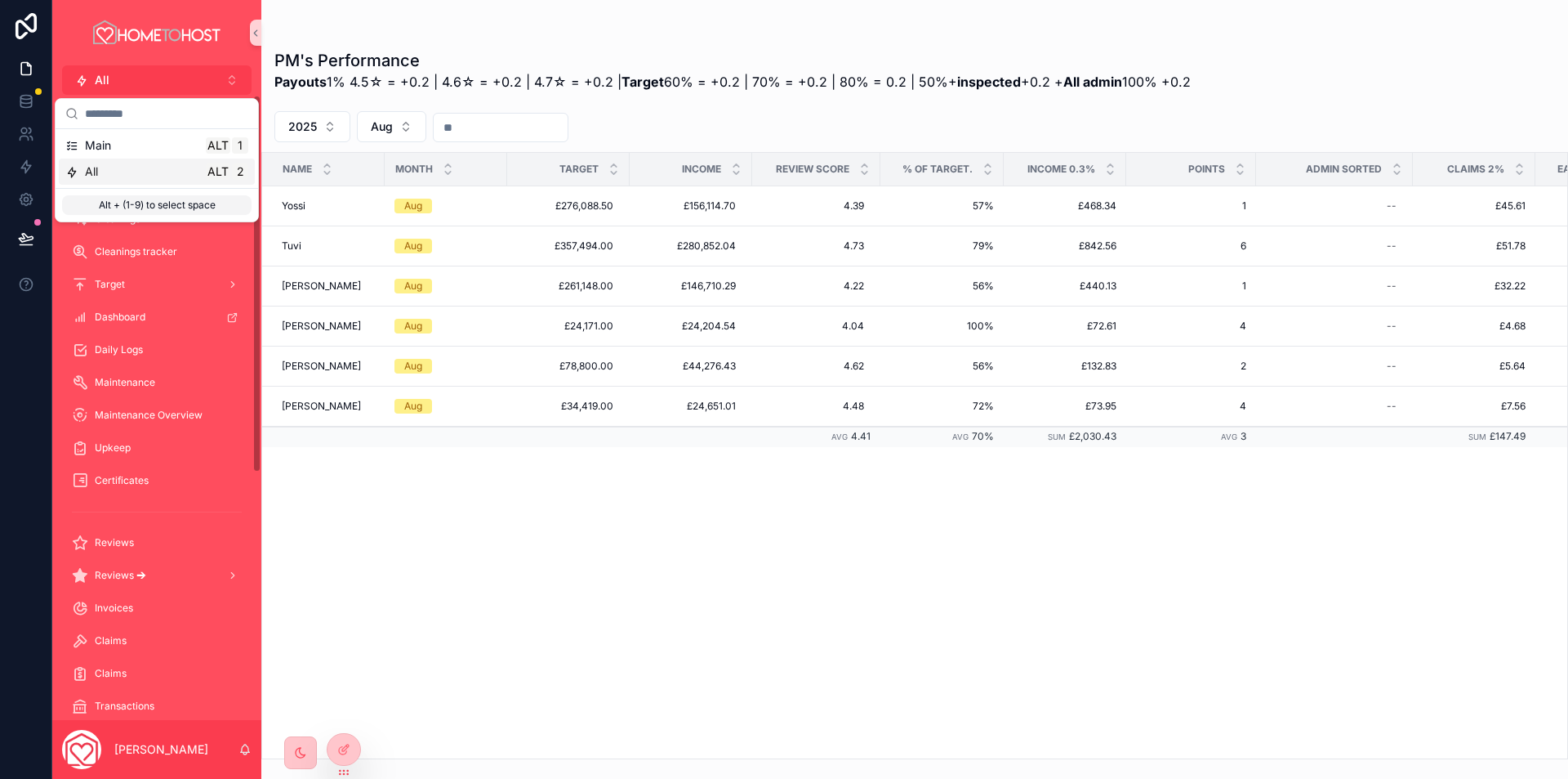
click at [135, 181] on div "All Alt 2" at bounding box center [157, 171] width 196 height 26
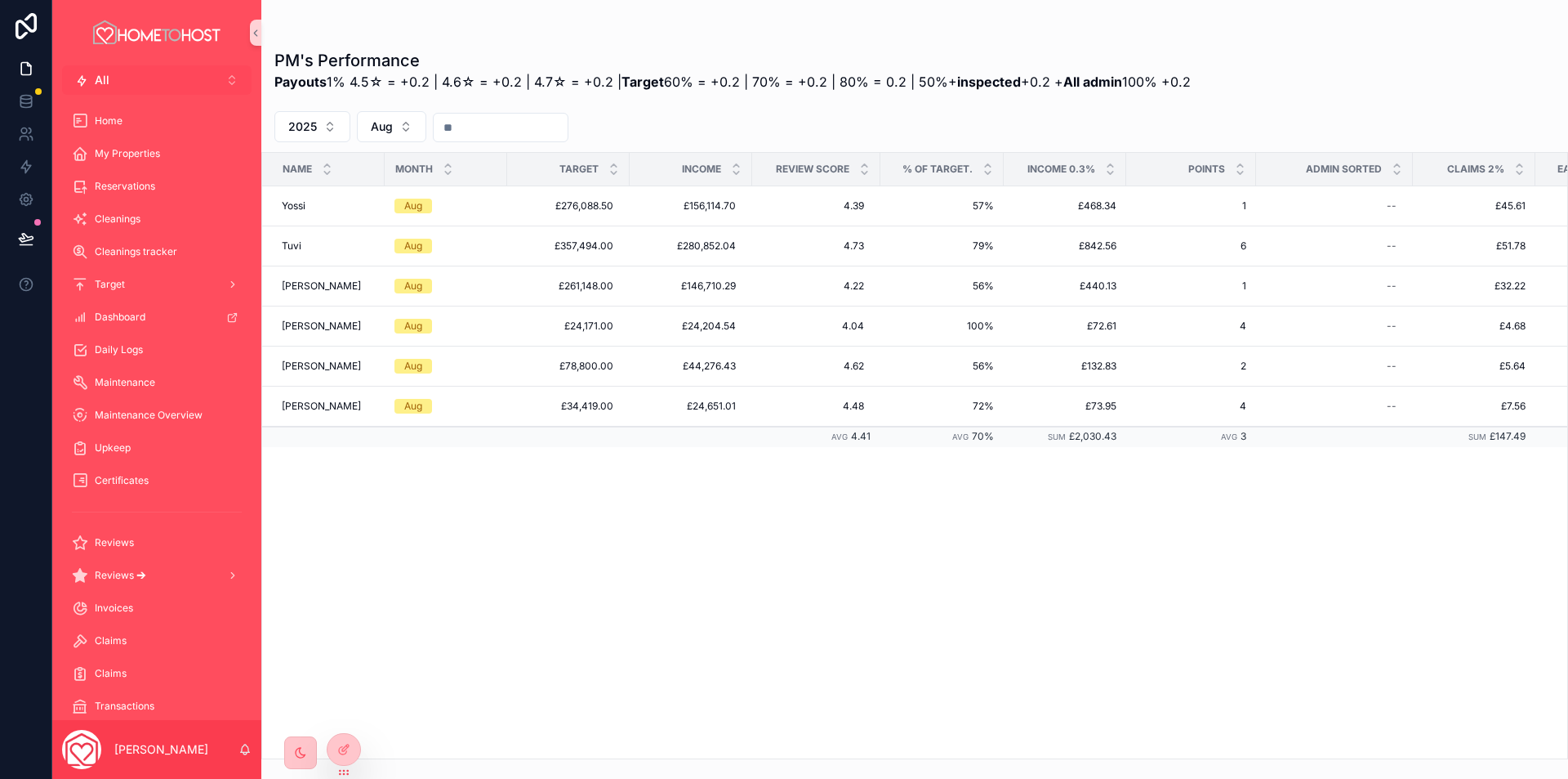
click at [166, 84] on button "All Alt 2" at bounding box center [157, 79] width 190 height 29
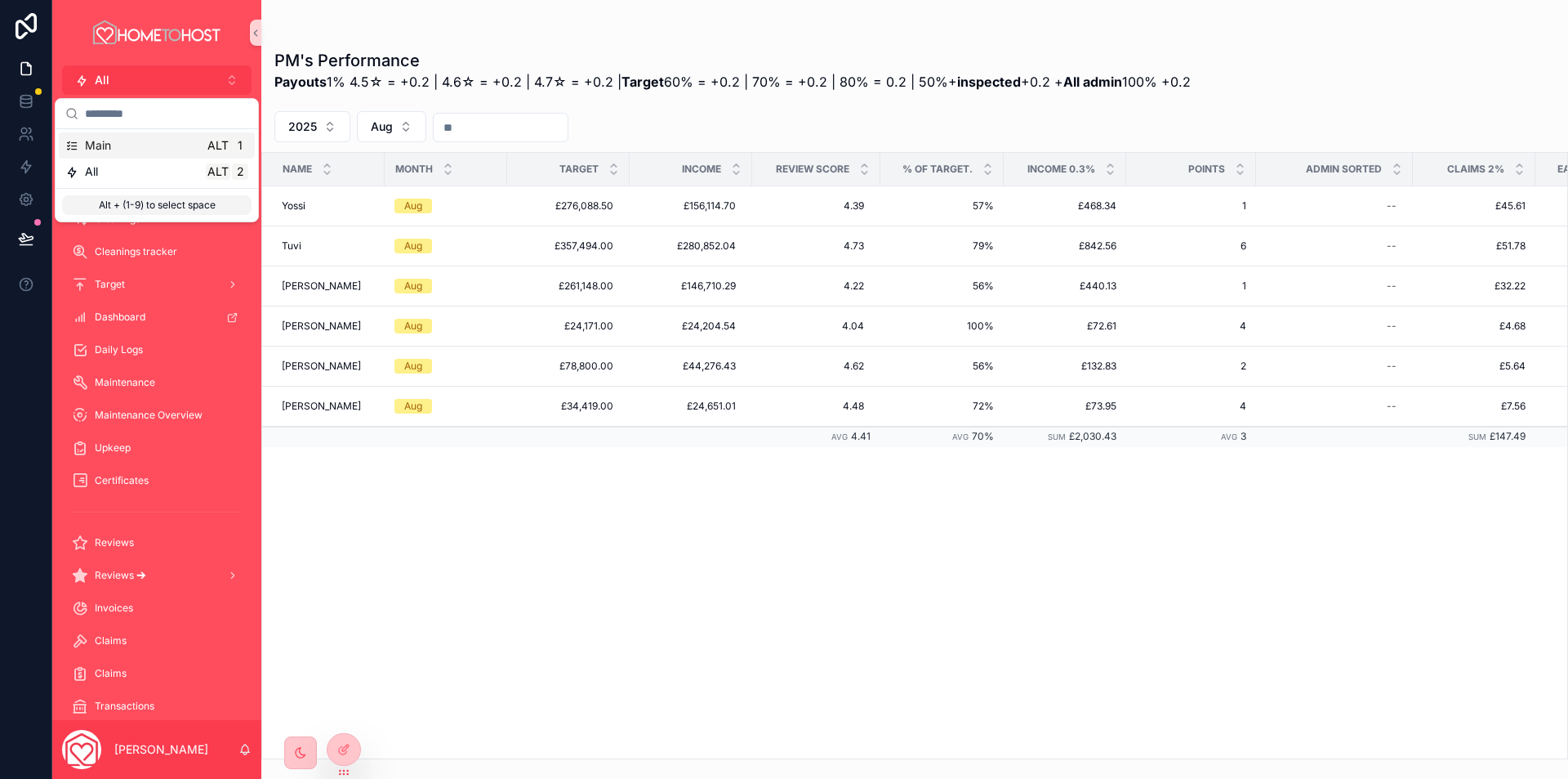
click at [155, 142] on div "Main Alt 1" at bounding box center [157, 145] width 183 height 16
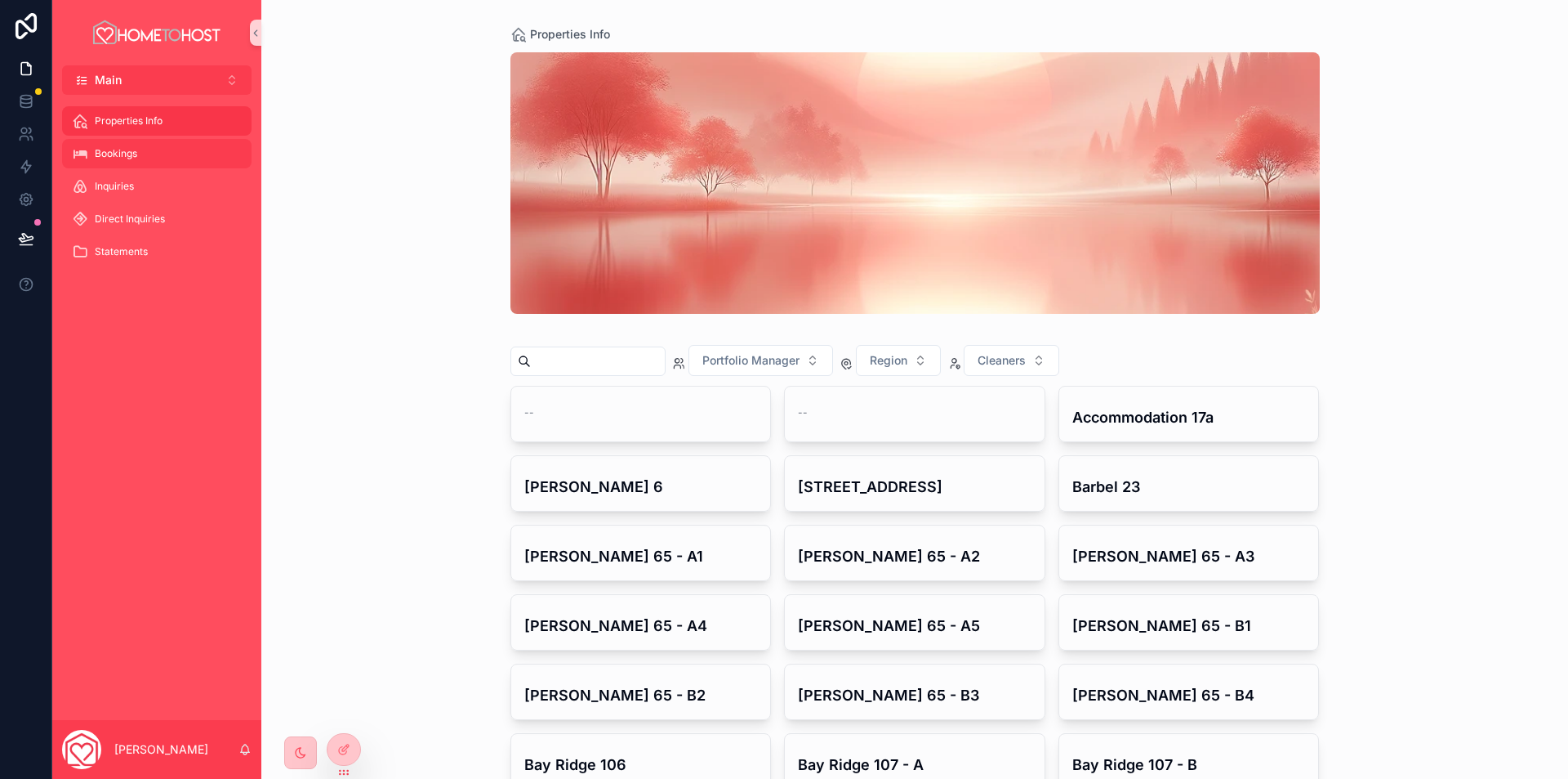
click at [141, 154] on div "Bookings" at bounding box center [157, 153] width 170 height 26
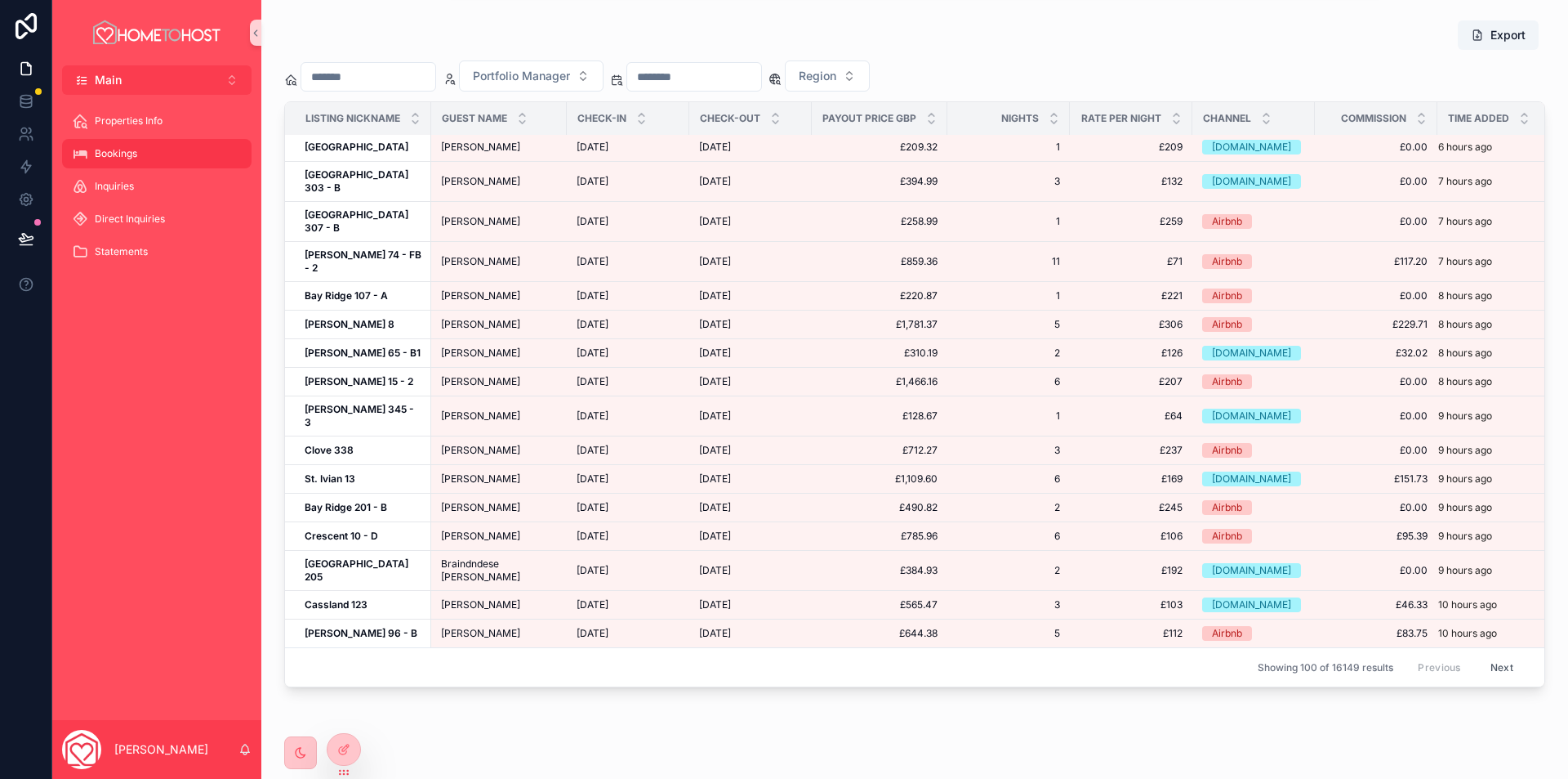
scroll to position [572, 0]
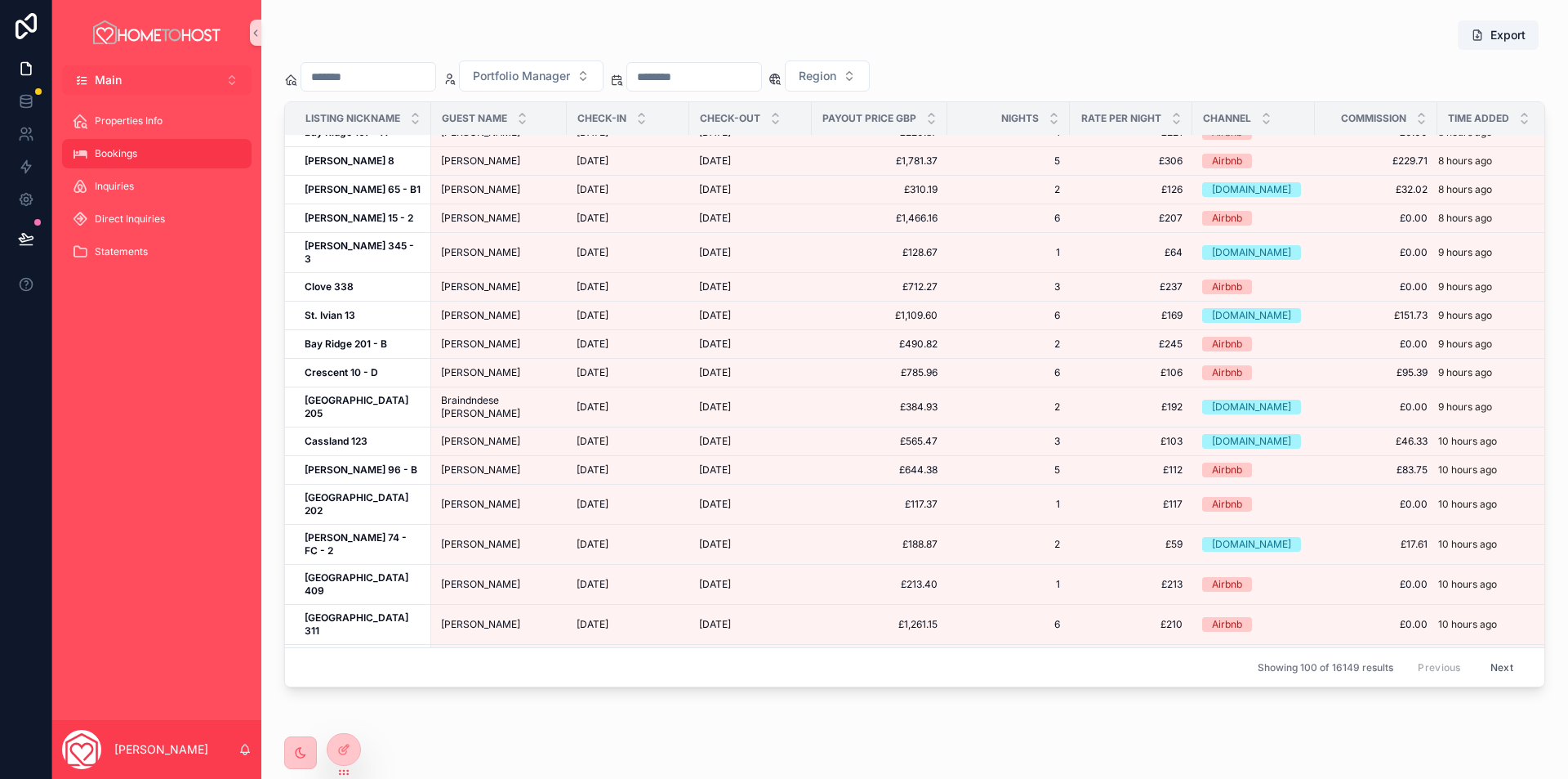
click at [164, 77] on button "Main Alt 1" at bounding box center [157, 79] width 190 height 29
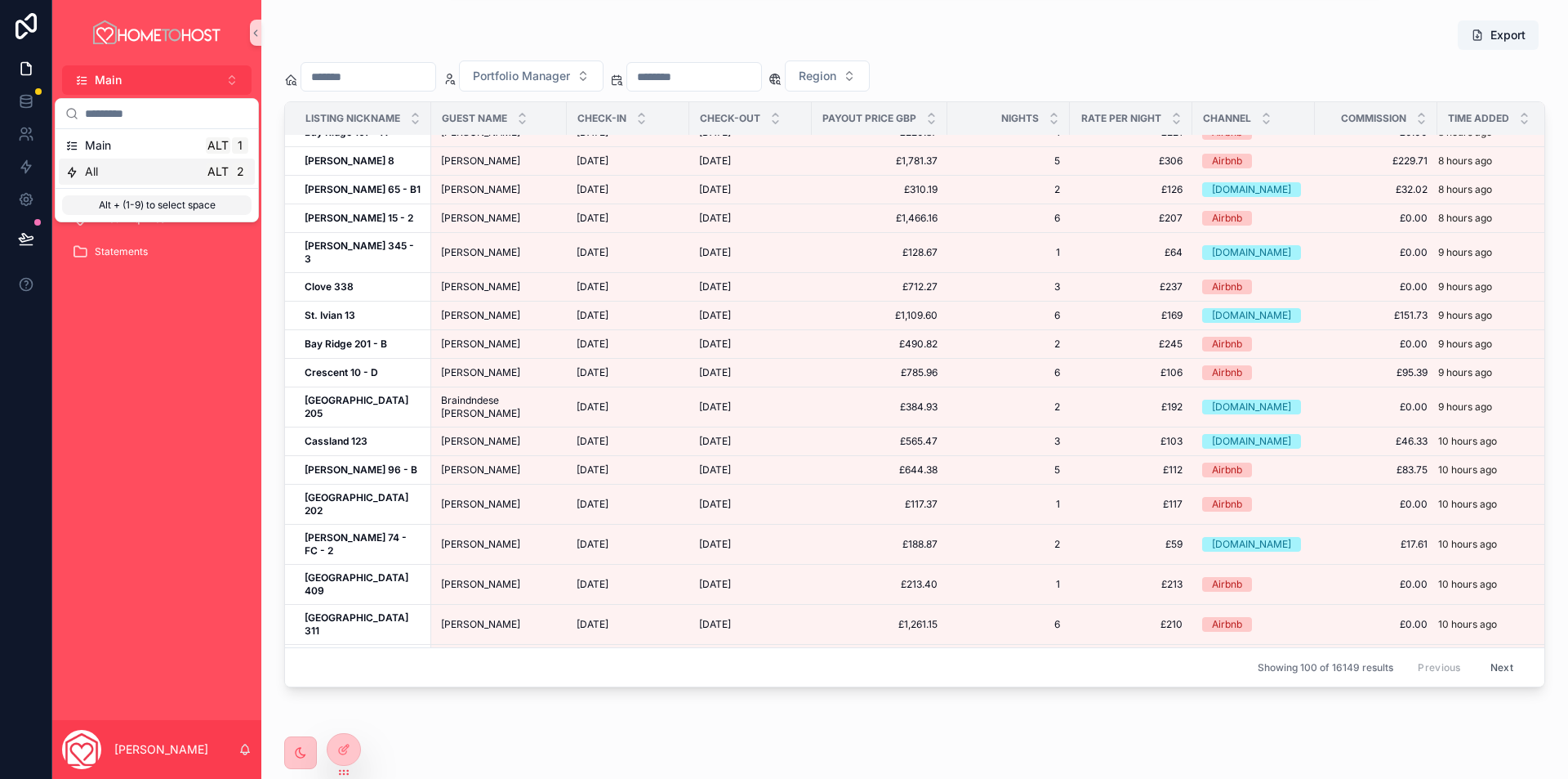
click at [135, 175] on div "All Alt 2" at bounding box center [157, 172] width 183 height 16
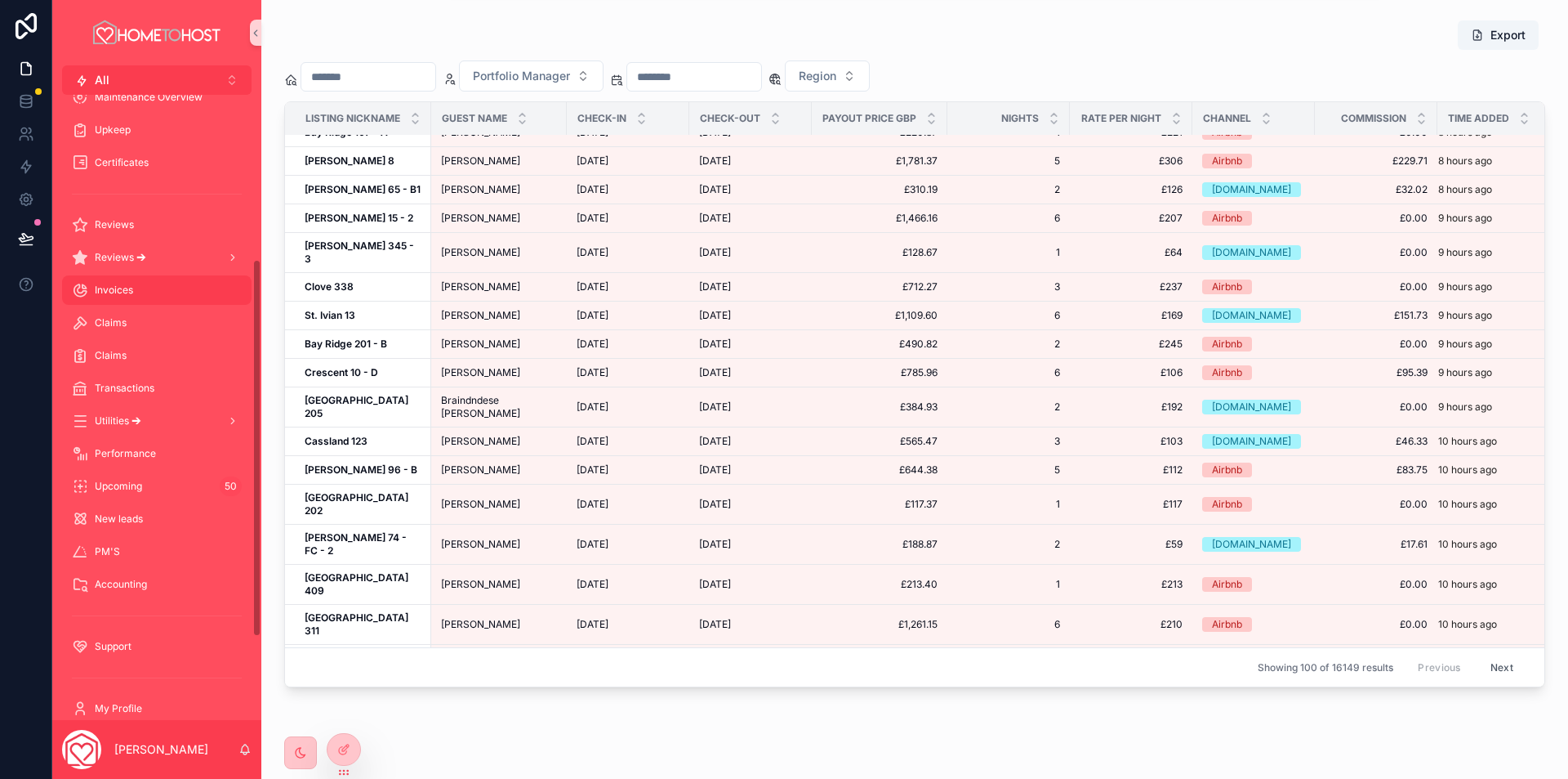
scroll to position [327, 0]
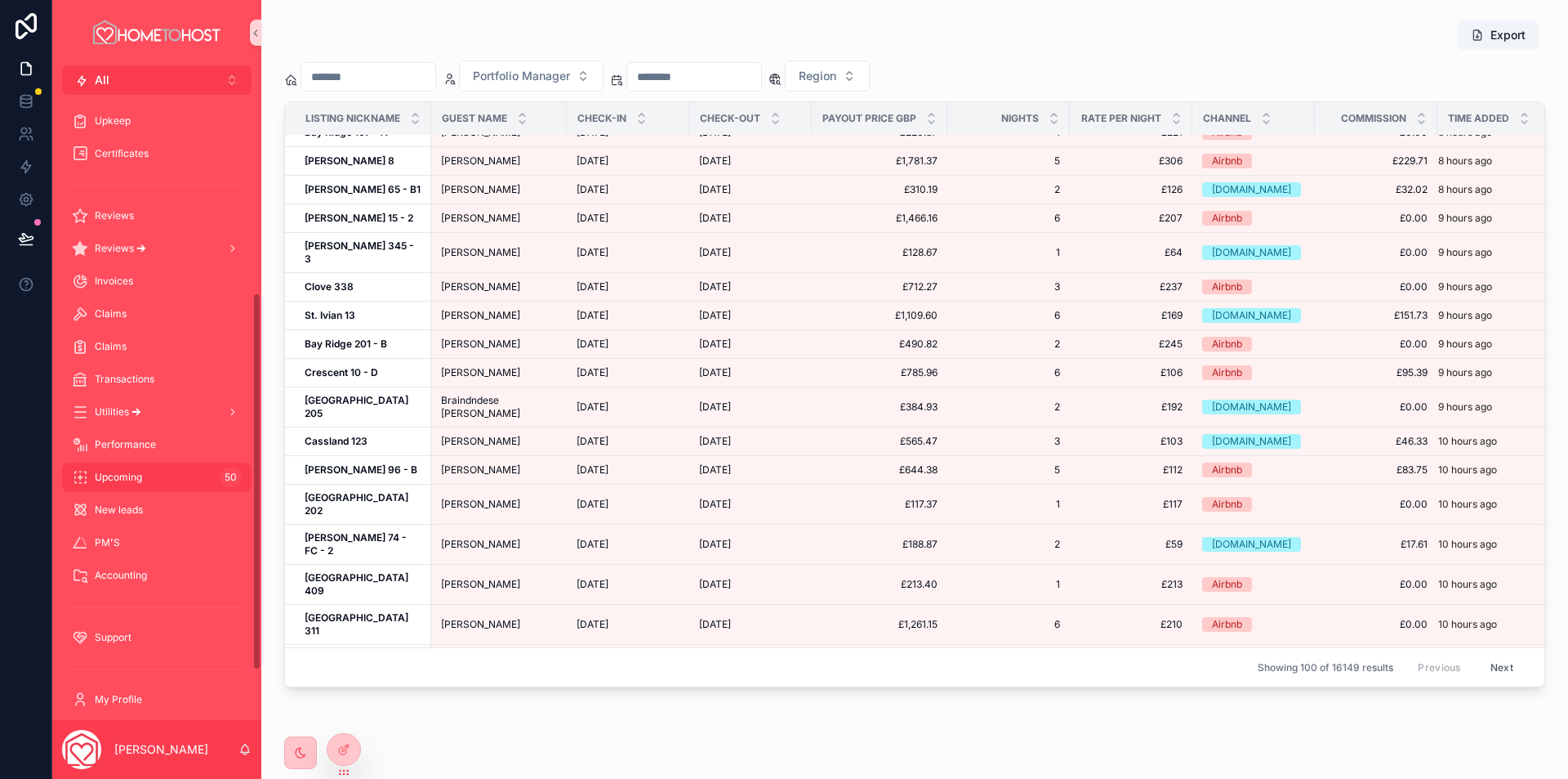
click at [155, 479] on div "Upcoming 50" at bounding box center [157, 476] width 170 height 26
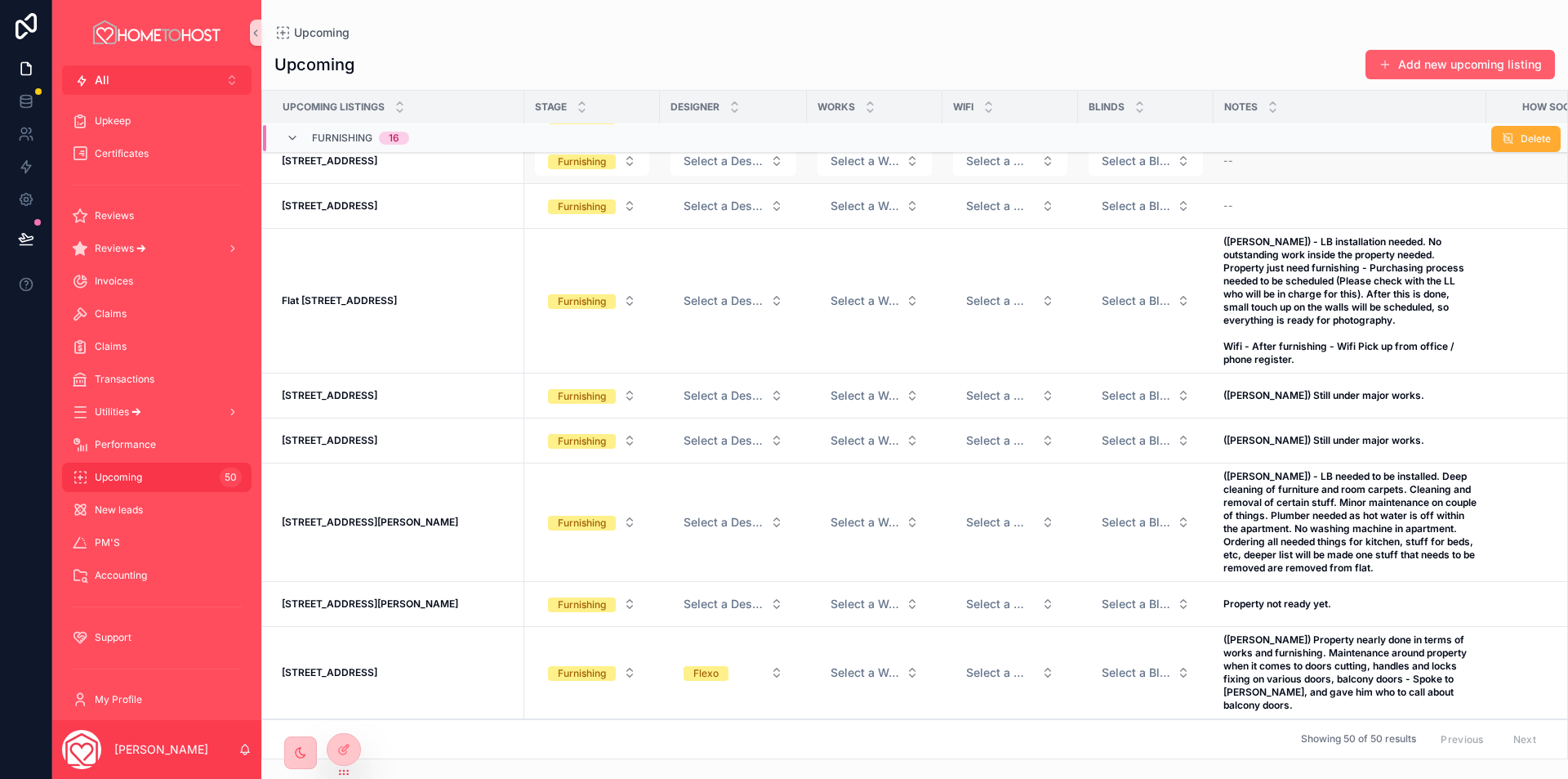
scroll to position [1494, 0]
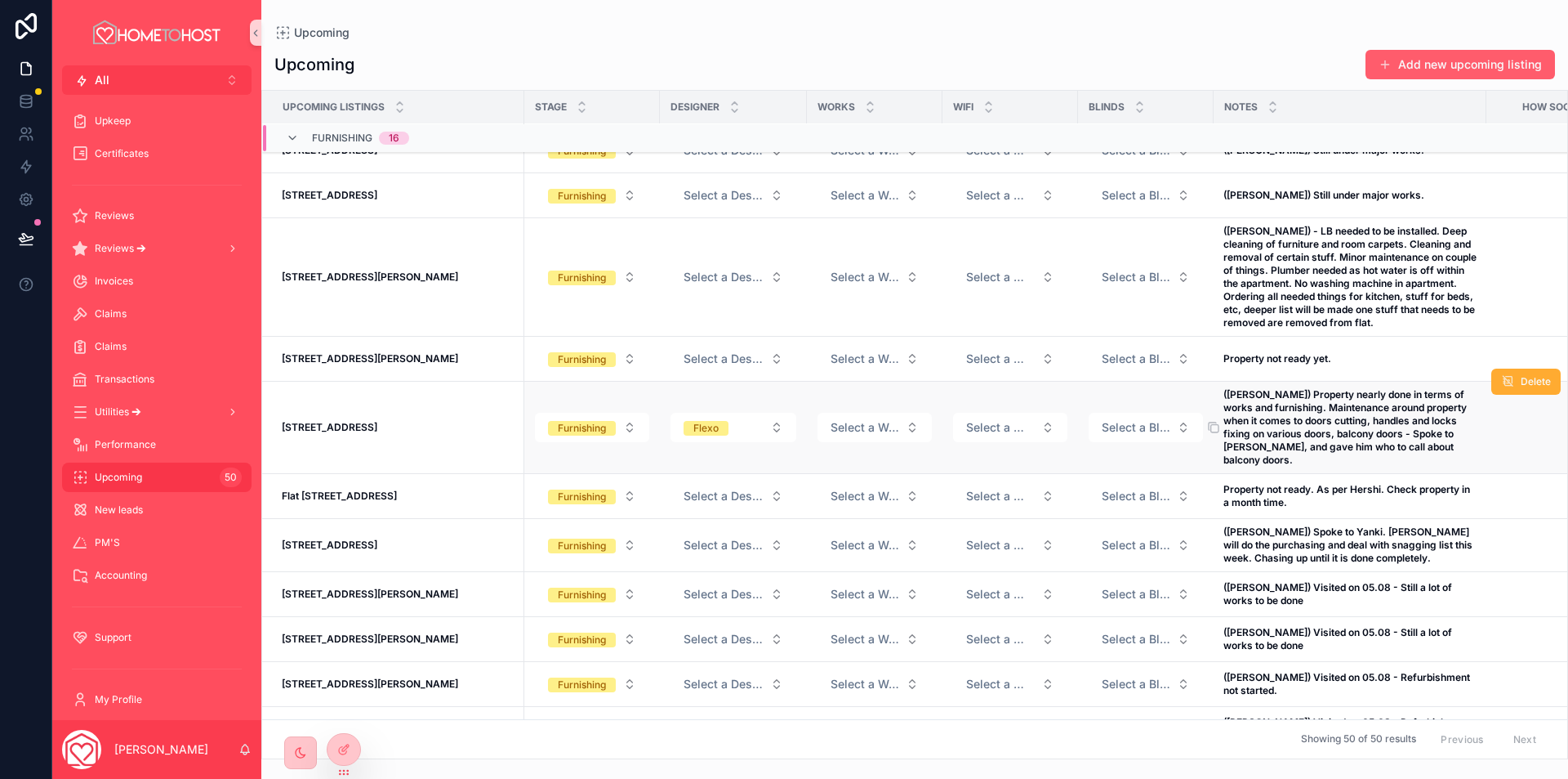
click at [1363, 440] on span "([PERSON_NAME]) Property nearly done in terms of works and furnishing. Maintena…" at bounding box center [1350, 427] width 254 height 78
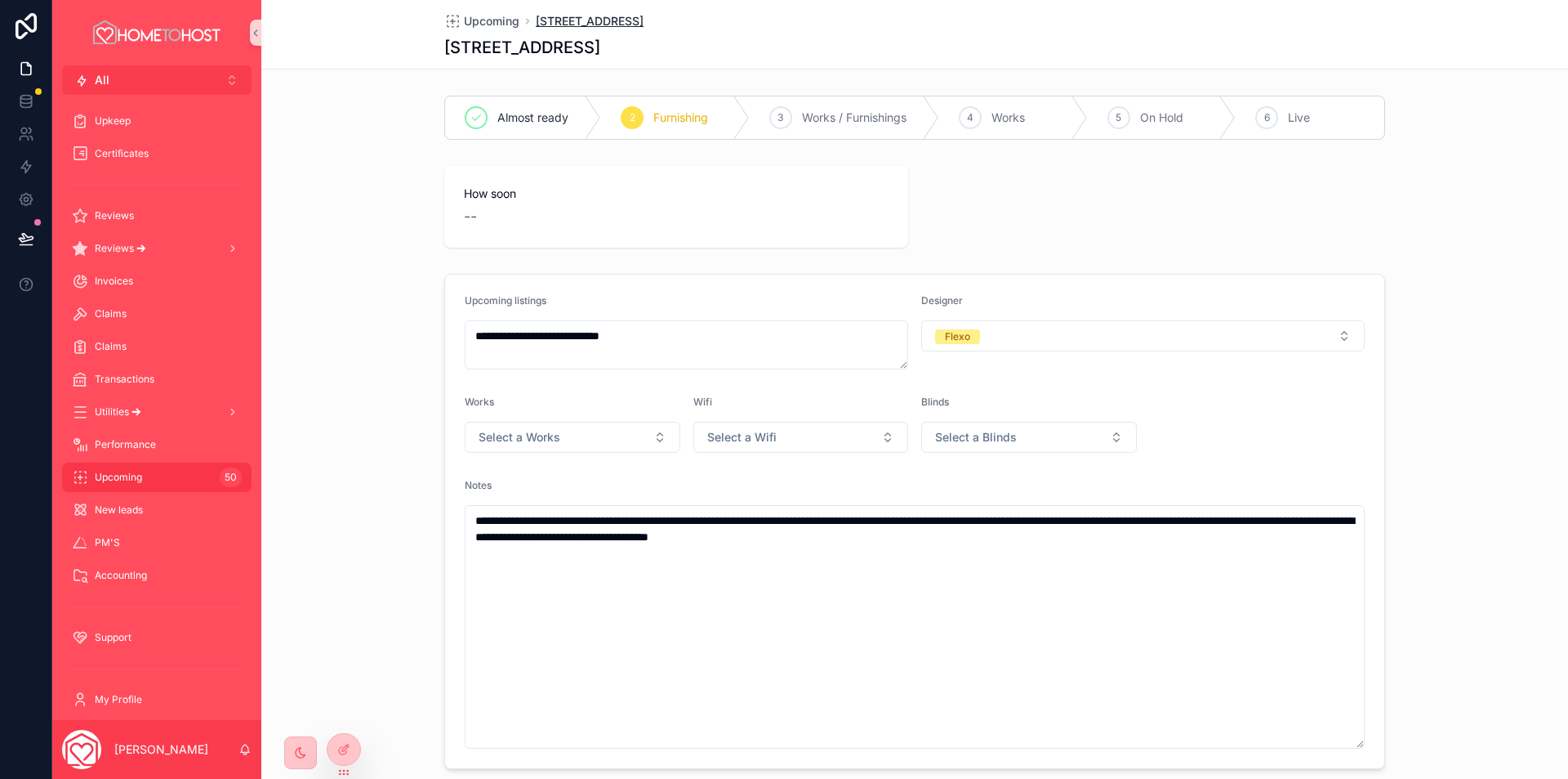
click at [571, 17] on span "[STREET_ADDRESS]" at bounding box center [589, 21] width 108 height 16
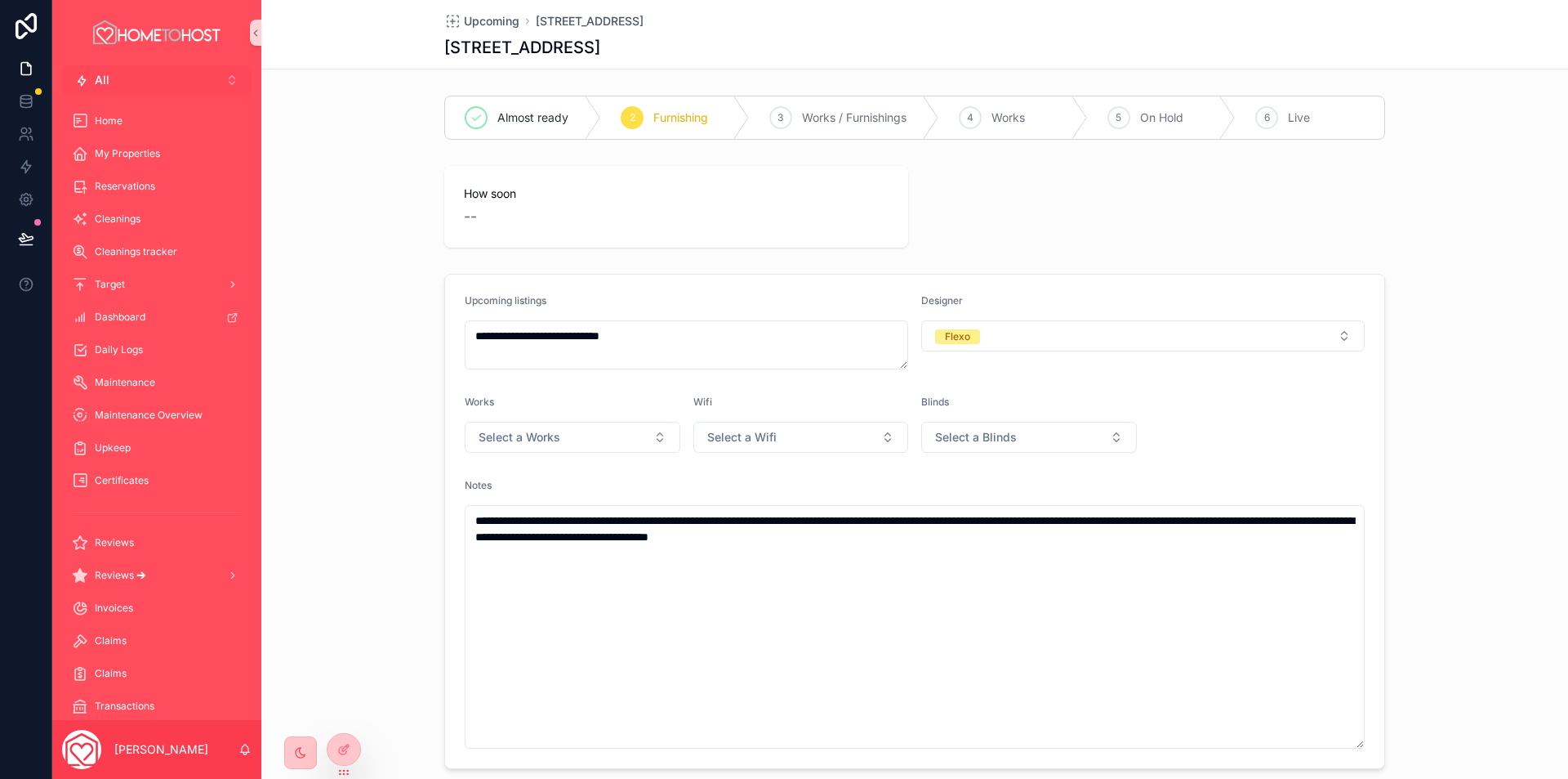
click at [179, 85] on button "All Alt 2" at bounding box center [157, 79] width 190 height 29
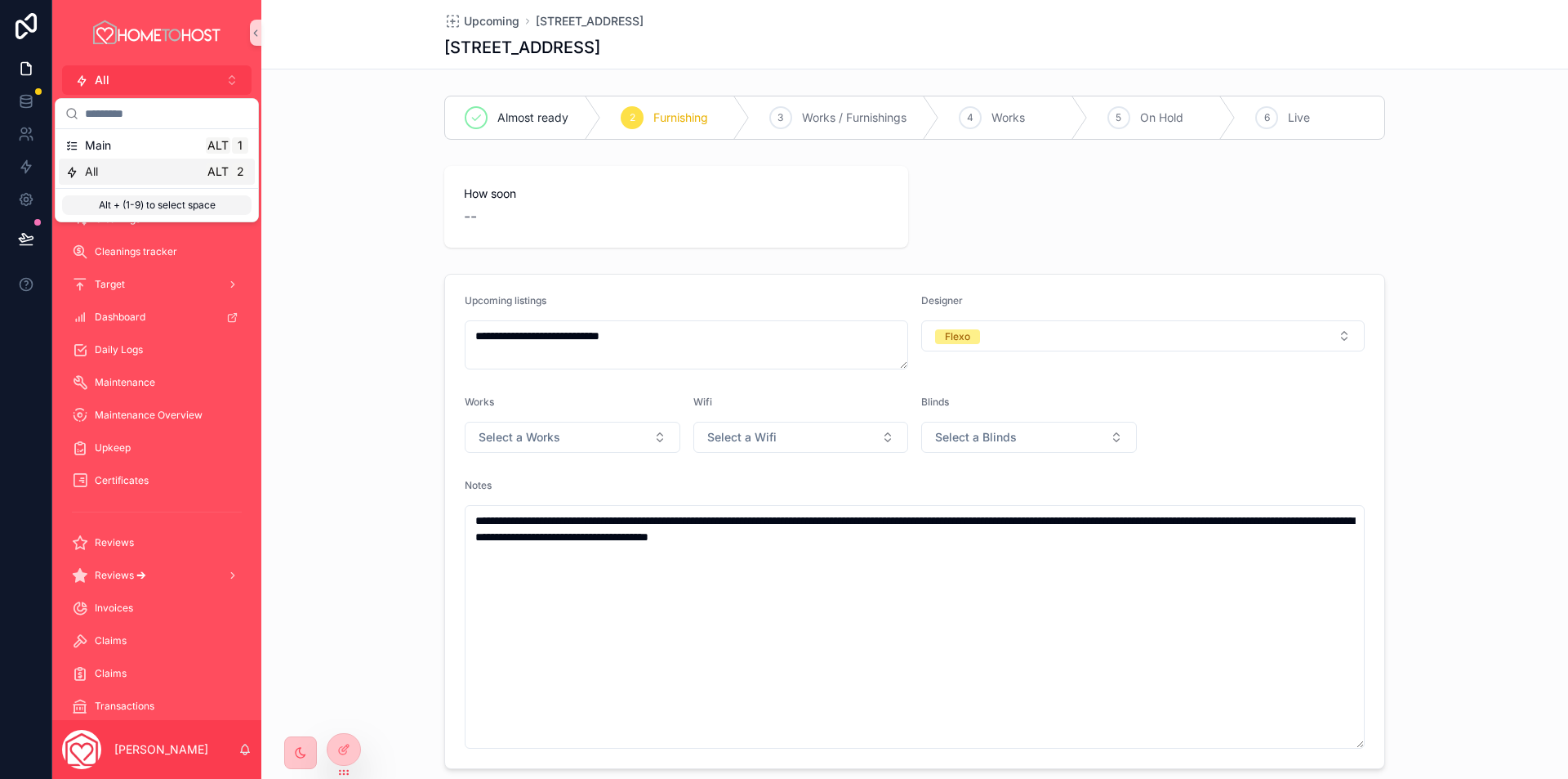
click at [166, 164] on div "All Alt 2" at bounding box center [157, 172] width 183 height 16
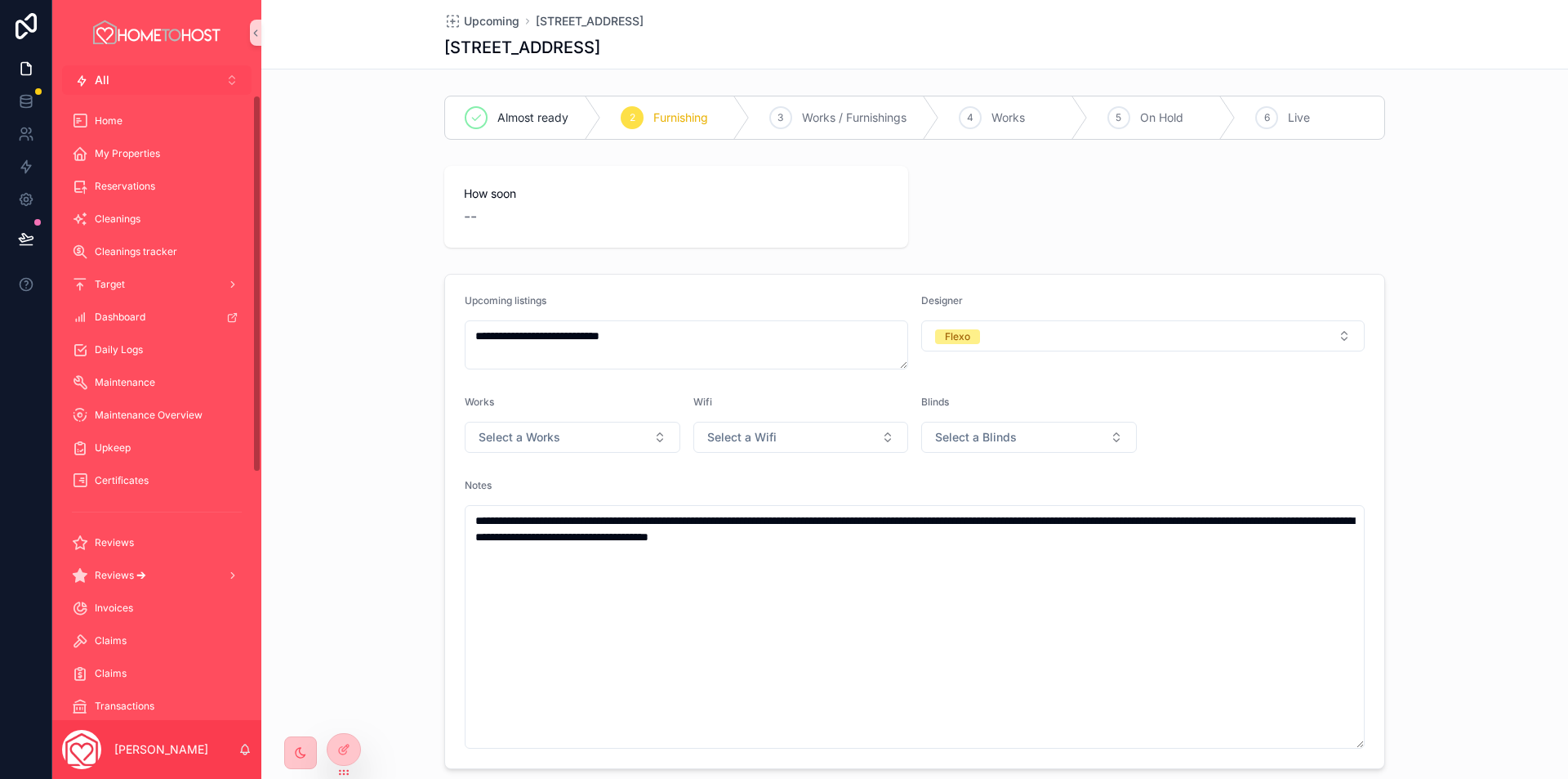
click at [171, 74] on button "All Alt 2" at bounding box center [157, 79] width 190 height 29
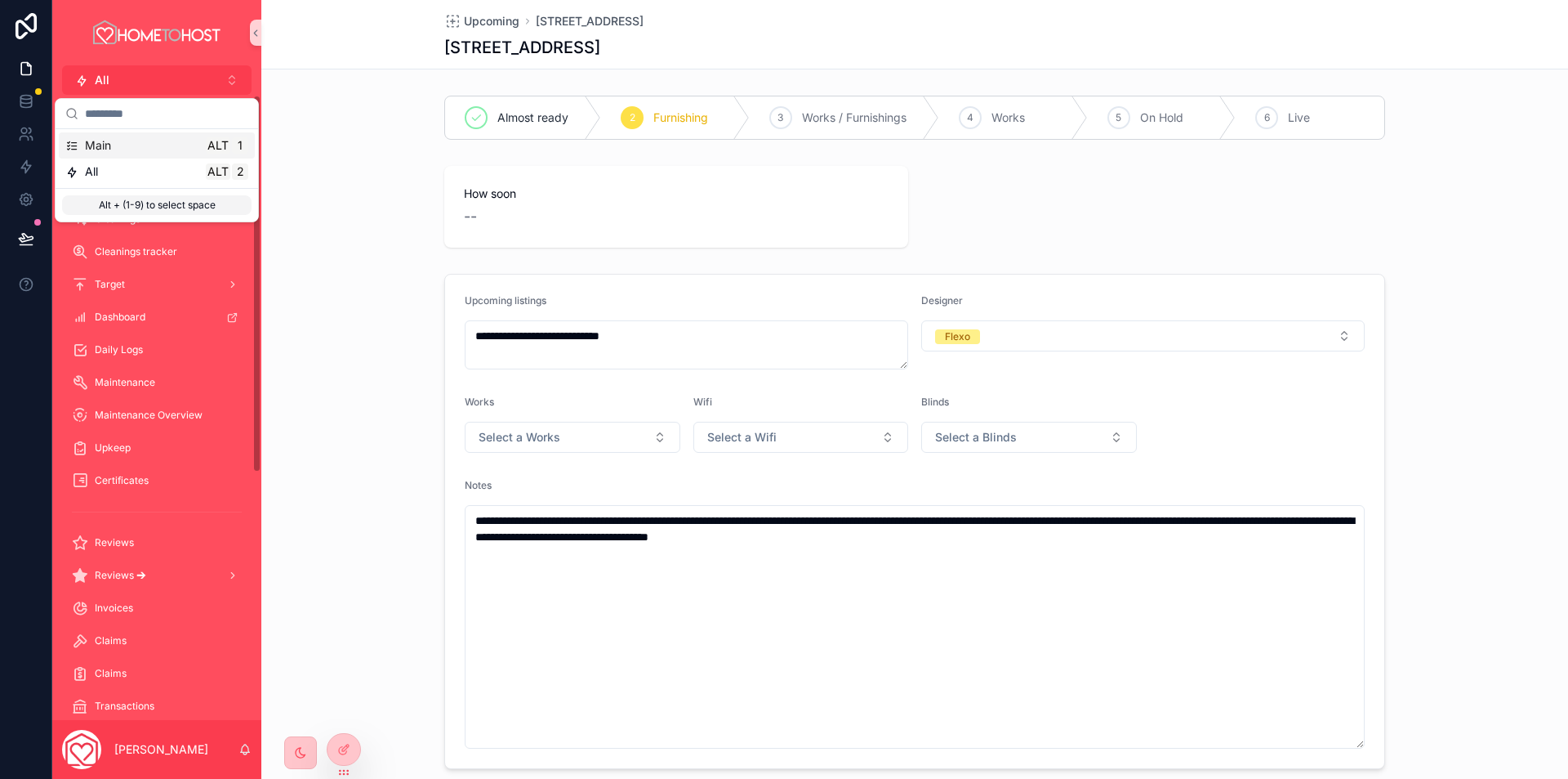
click at [139, 145] on div "Main Alt 1" at bounding box center [157, 145] width 183 height 16
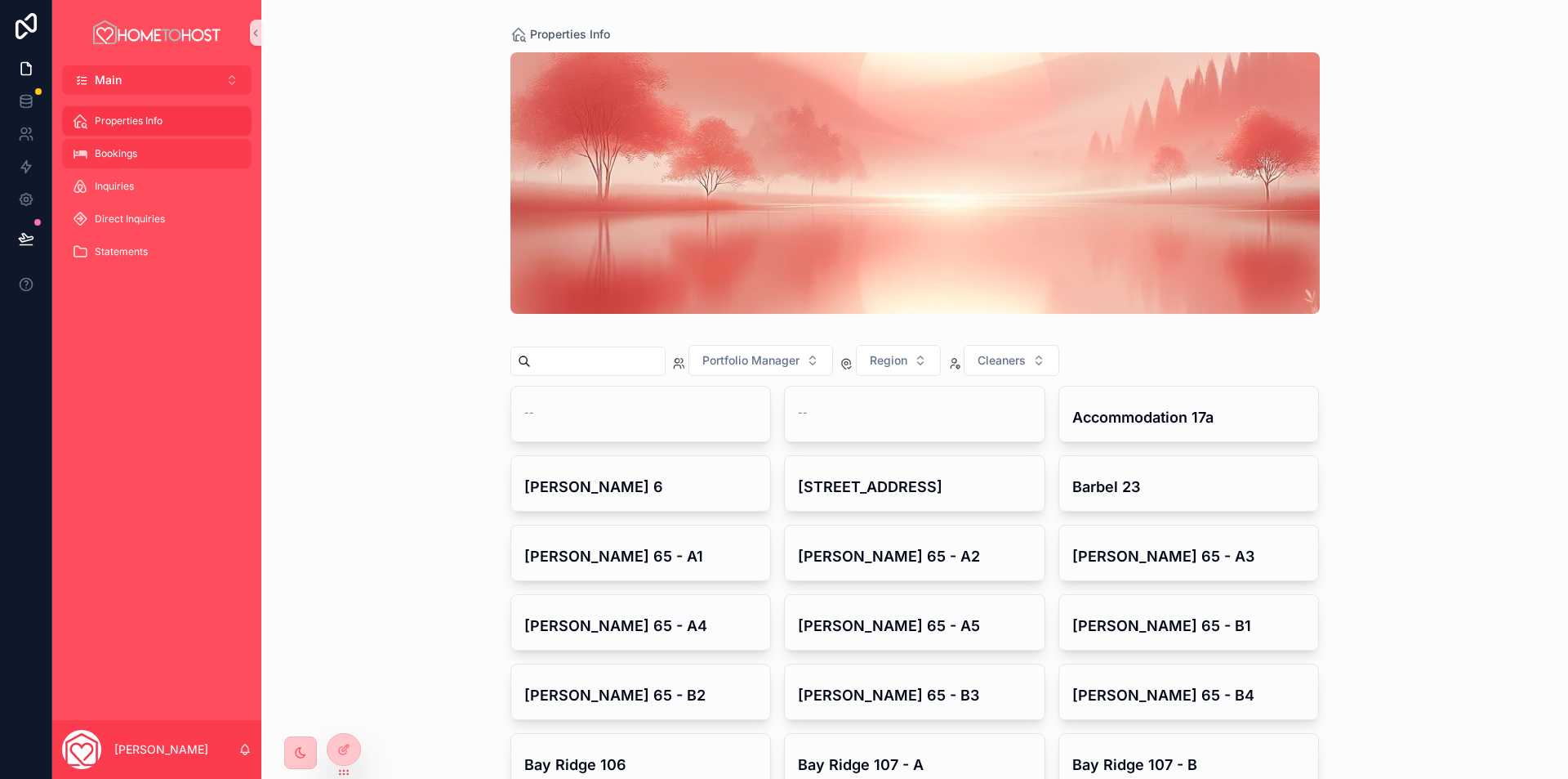
click at [144, 152] on div "Bookings" at bounding box center [157, 153] width 170 height 26
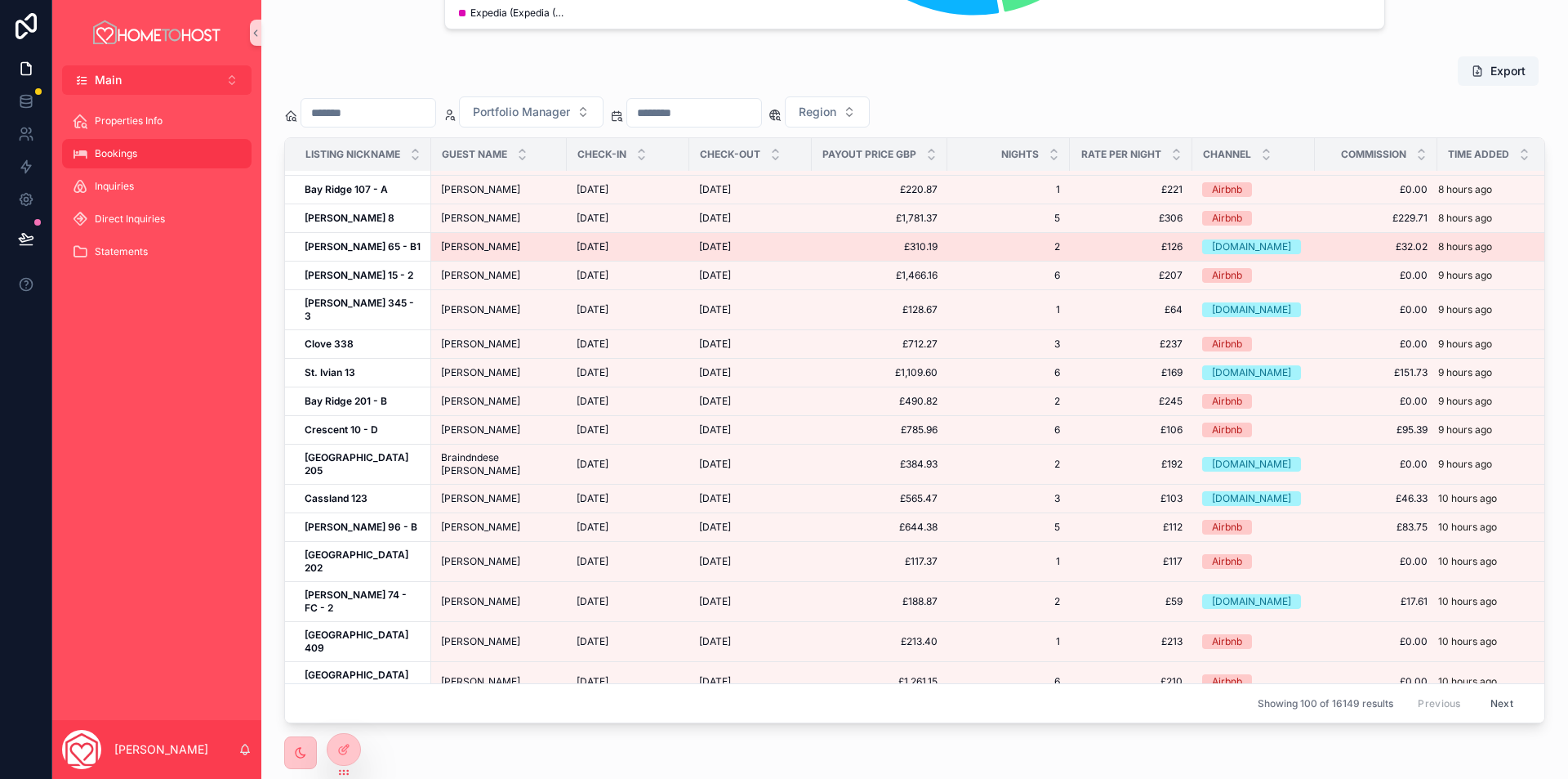
scroll to position [491, 0]
